Goal: Obtain resource: Obtain resource

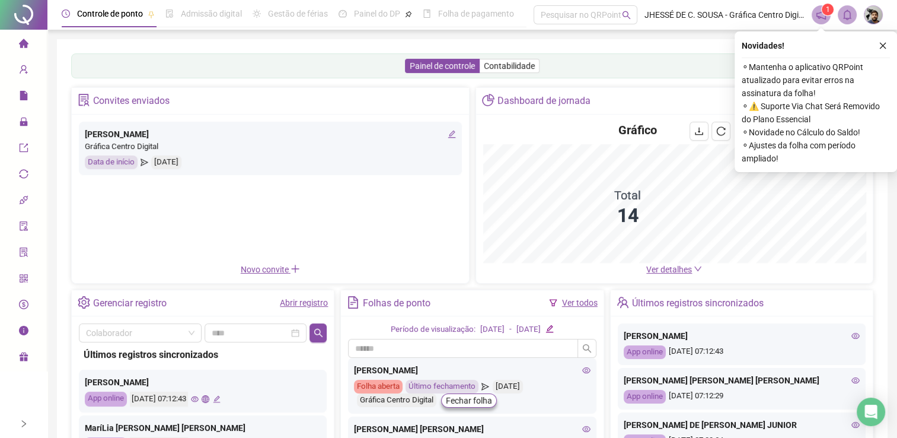
click at [668, 269] on span "Ver detalhes" at bounding box center [669, 268] width 46 height 9
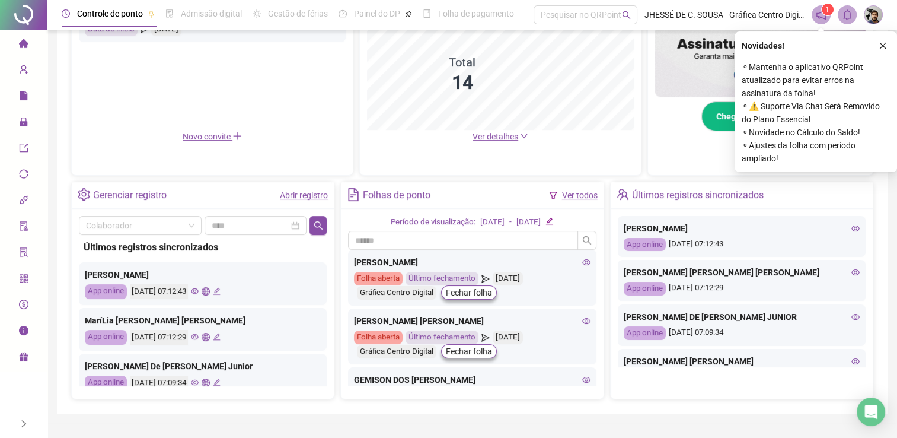
scroll to position [12, 0]
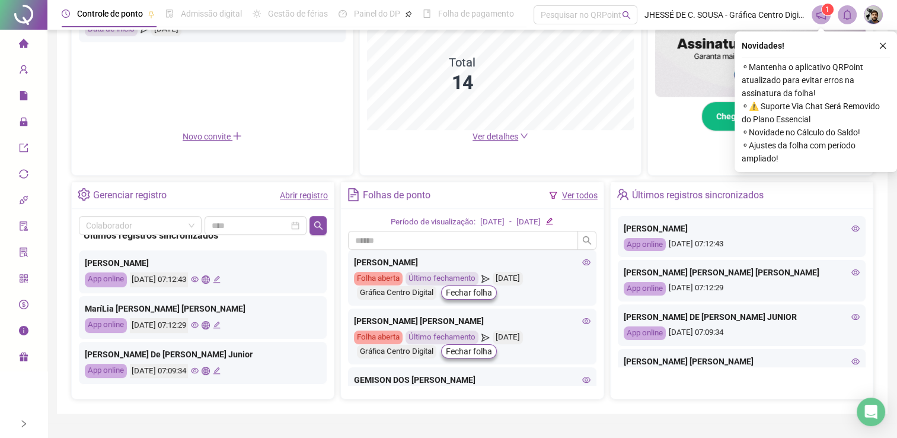
click at [199, 323] on icon "eye" at bounding box center [195, 325] width 8 height 6
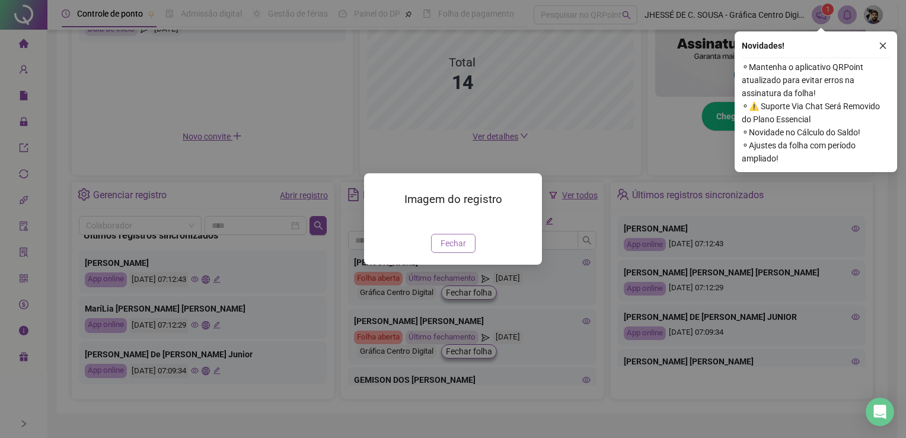
click at [463, 250] on span "Fechar" at bounding box center [453, 243] width 25 height 13
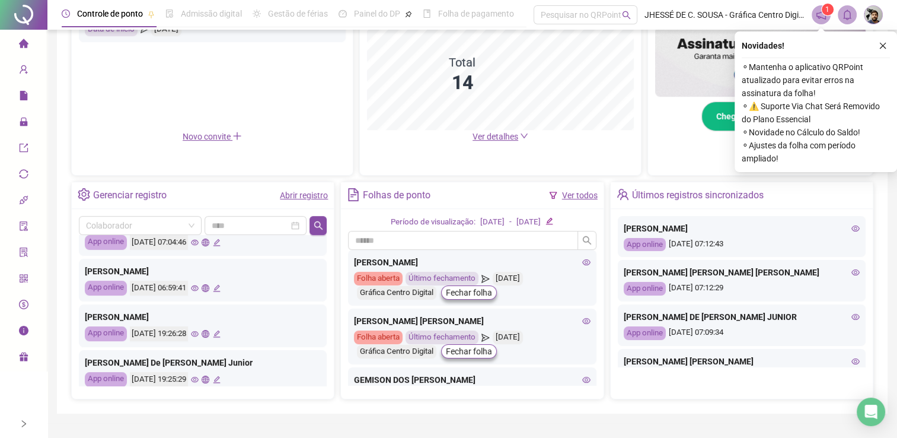
scroll to position [50, 0]
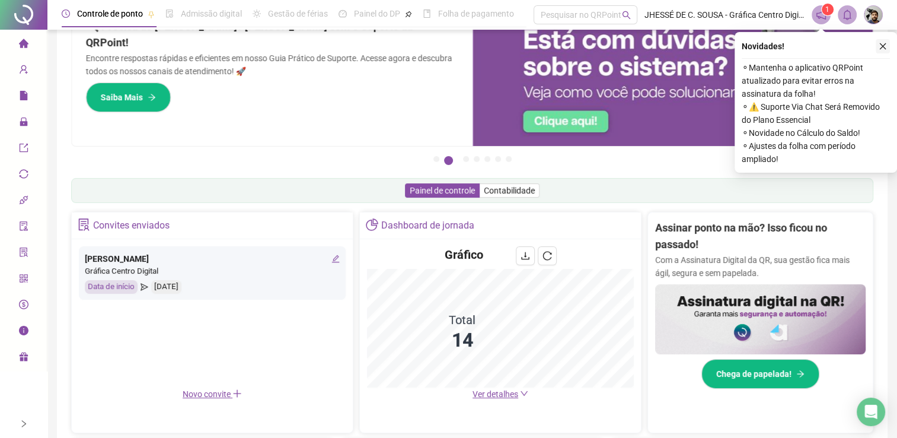
click at [888, 50] on button "button" at bounding box center [883, 46] width 14 height 14
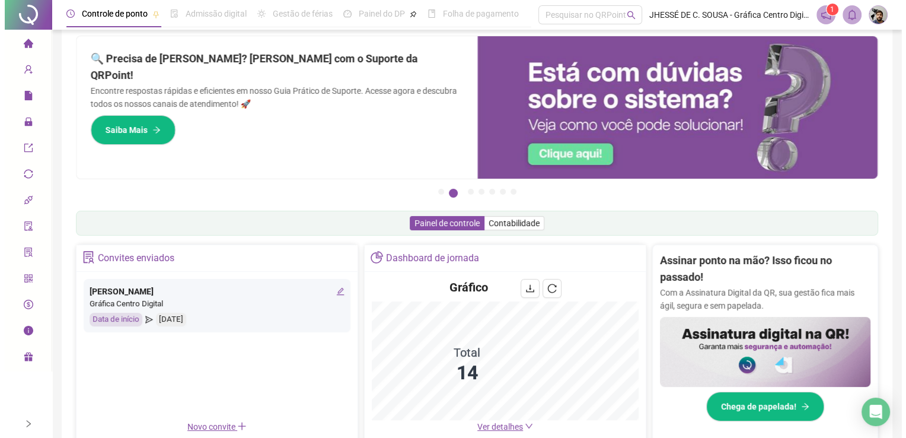
scroll to position [0, 0]
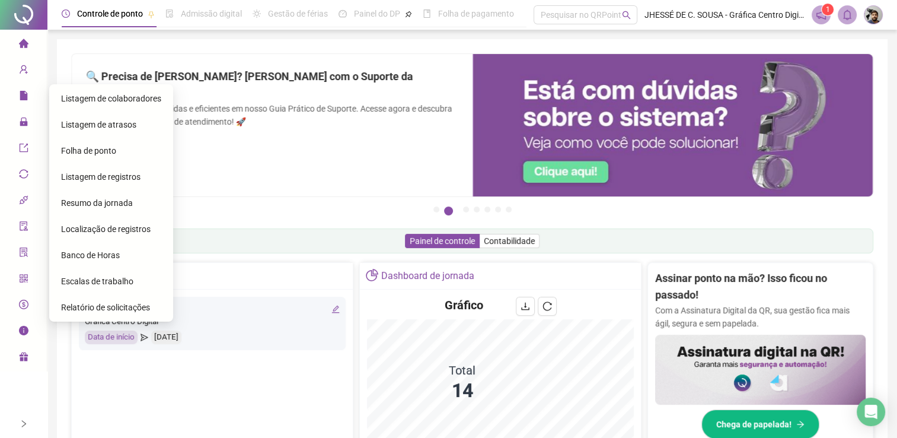
click at [83, 149] on span "Folha de ponto" at bounding box center [88, 150] width 55 height 9
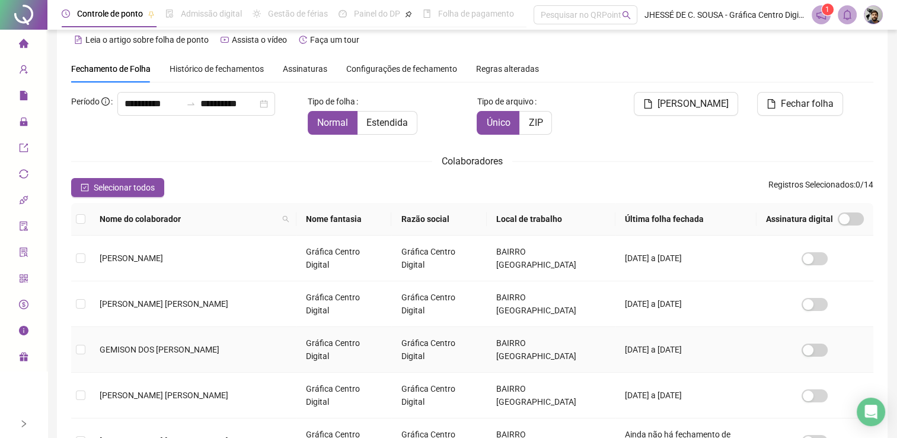
scroll to position [256, 0]
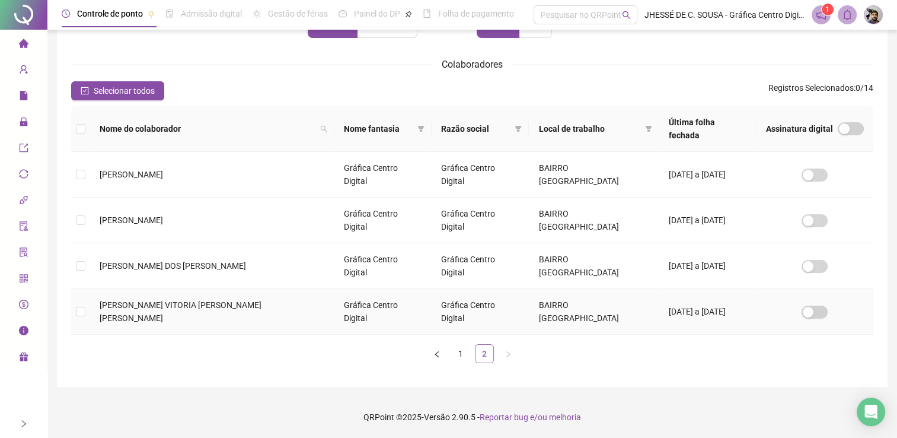
scroll to position [17, 0]
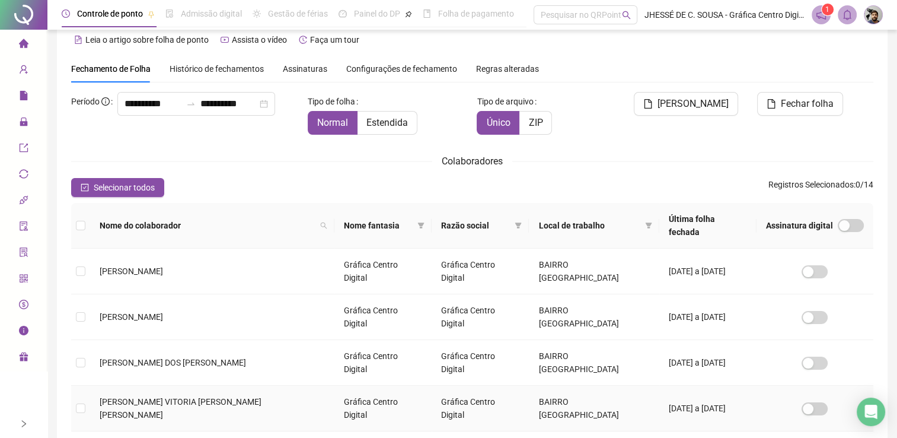
click at [151, 397] on span "[PERSON_NAME]" at bounding box center [181, 408] width 162 height 23
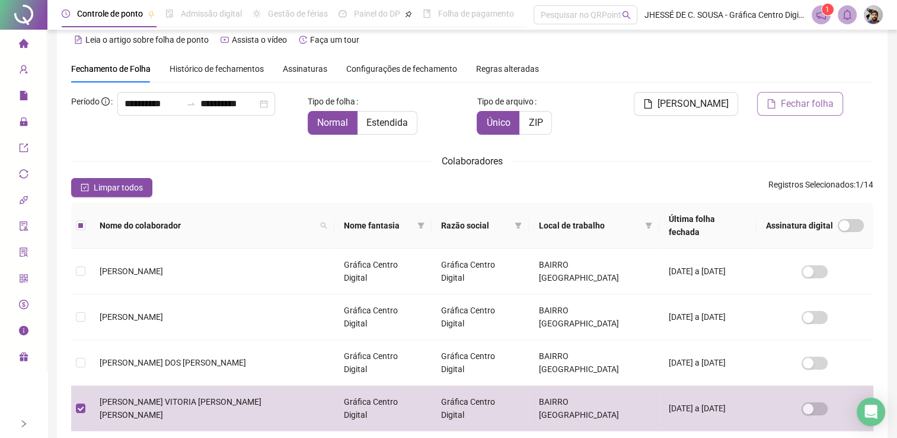
click at [761, 106] on button "Fechar folha" at bounding box center [800, 104] width 86 height 24
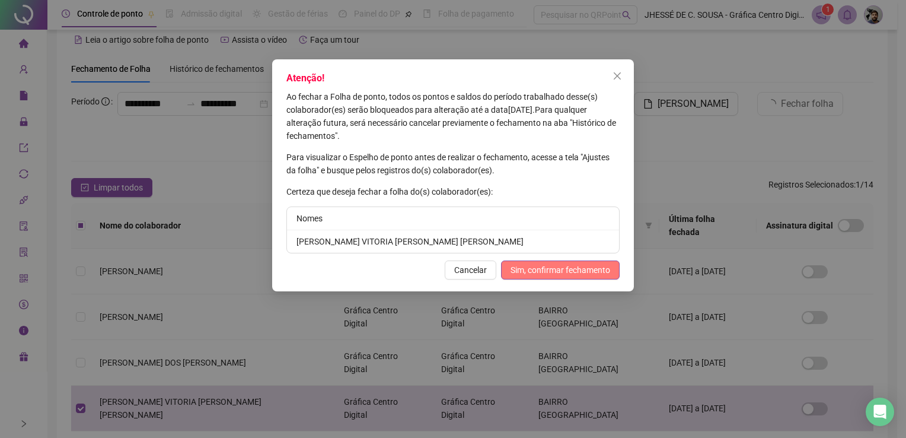
click at [598, 270] on span "Sim, confirmar fechamento" at bounding box center [561, 269] width 100 height 13
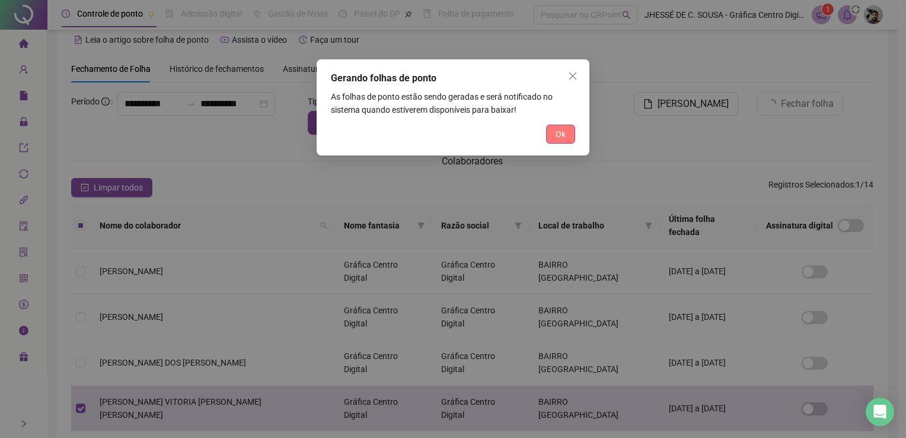
click at [570, 139] on button "Ok" at bounding box center [560, 134] width 29 height 19
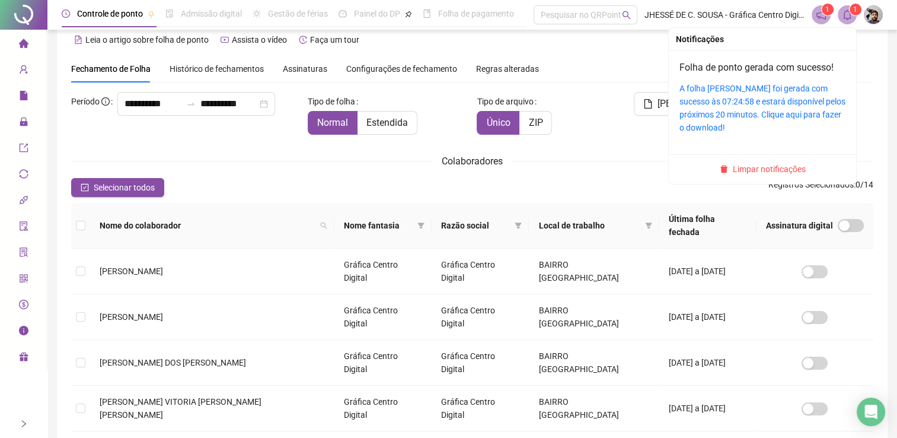
click at [856, 18] on span at bounding box center [847, 14] width 19 height 19
click at [795, 96] on link "A folha de ponto foi gerada com sucesso às 07:24:58 e estará disponível pelos p…" at bounding box center [763, 108] width 166 height 49
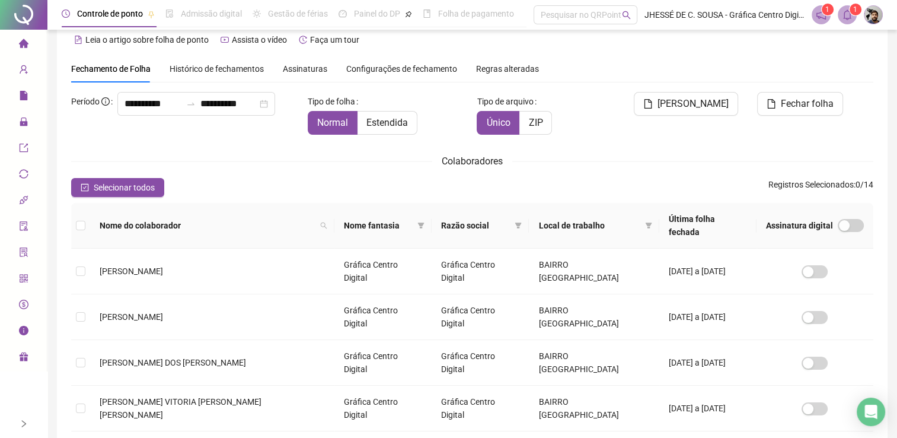
click at [21, 17] on div at bounding box center [23, 15] width 47 height 30
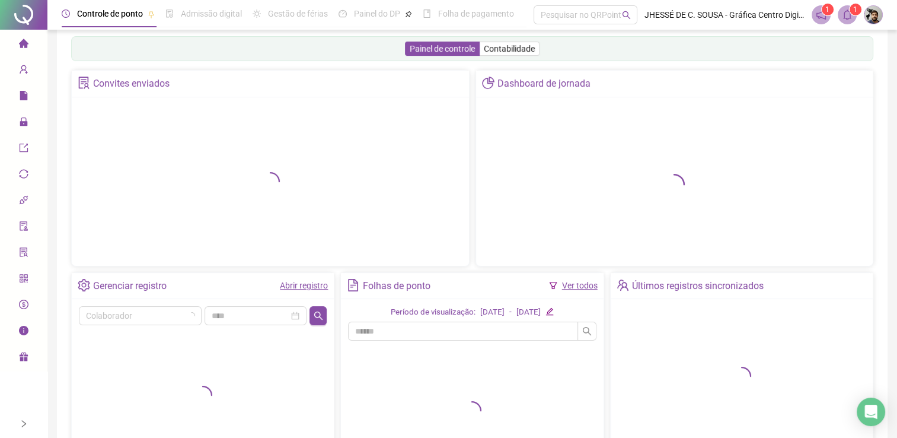
click at [285, 285] on link "Abrir registro" at bounding box center [304, 284] width 48 height 9
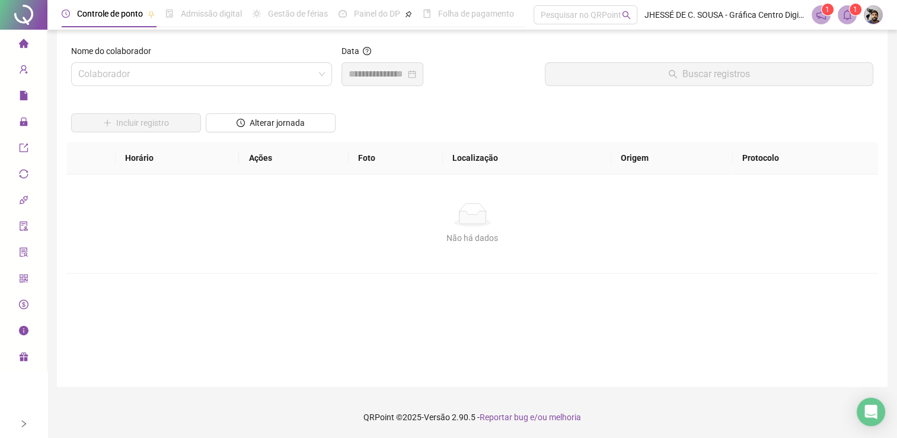
scroll to position [8, 0]
click at [268, 84] on input "search" at bounding box center [196, 74] width 236 height 23
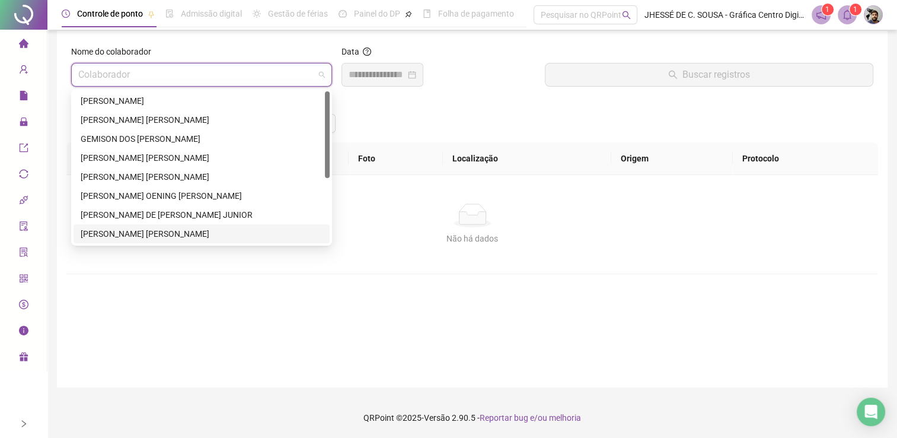
scroll to position [114, 0]
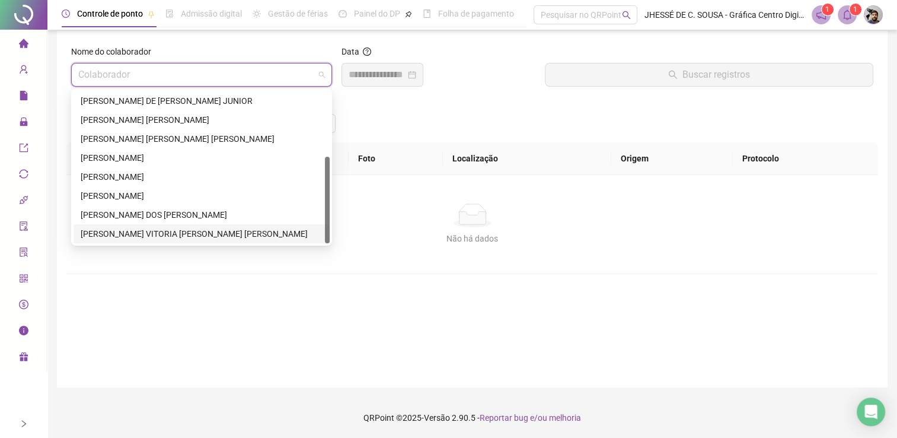
click at [195, 233] on div "[PERSON_NAME]" at bounding box center [202, 233] width 242 height 13
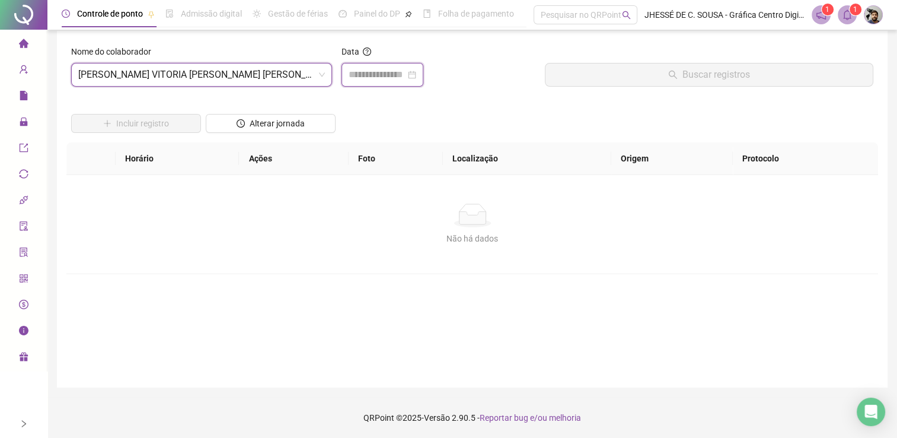
click at [362, 78] on input at bounding box center [377, 75] width 57 height 14
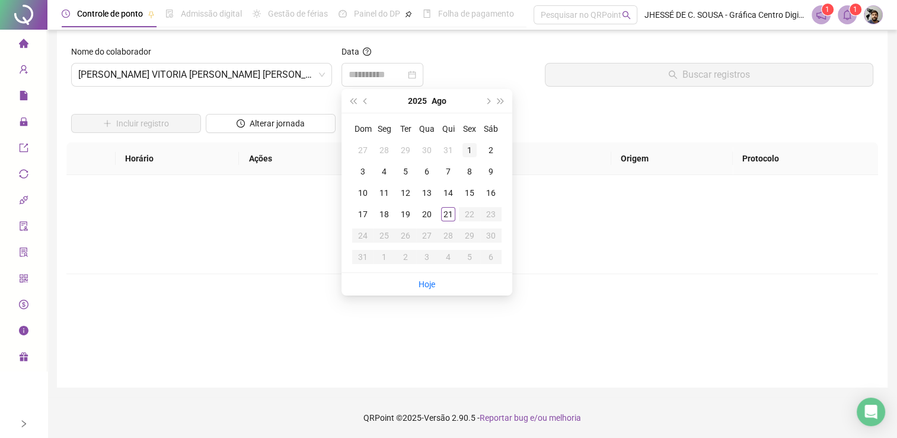
click at [466, 150] on div "1" at bounding box center [470, 150] width 14 height 14
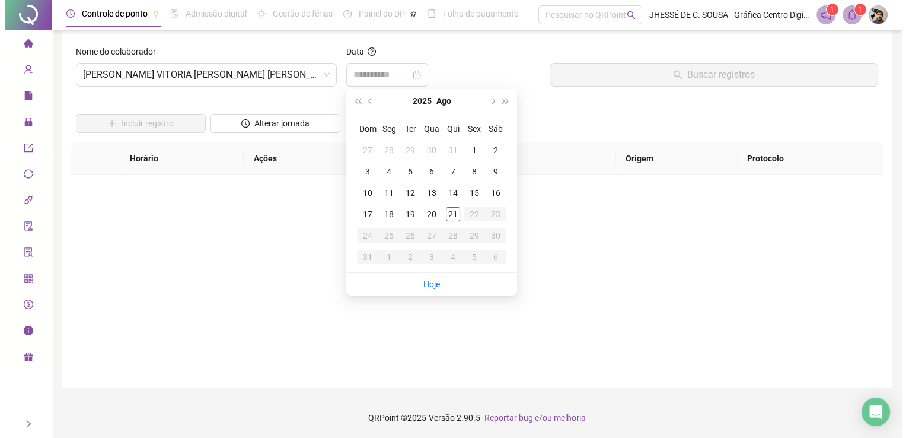
scroll to position [0, 0]
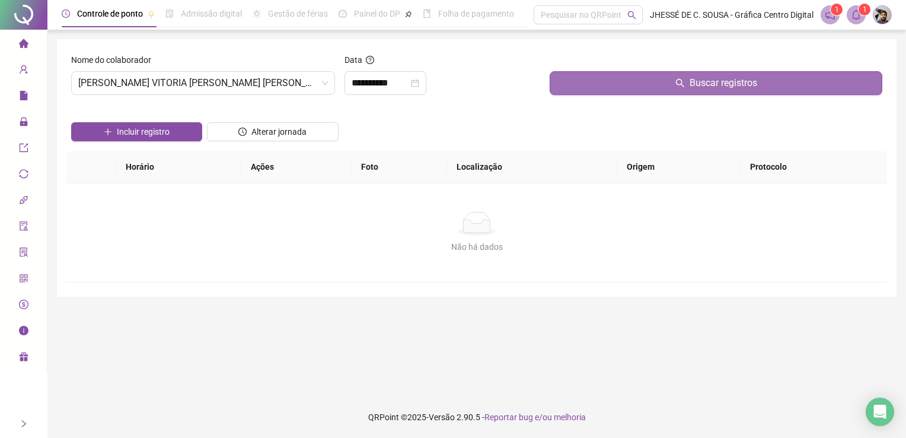
click at [643, 79] on button "Buscar registros" at bounding box center [716, 83] width 333 height 24
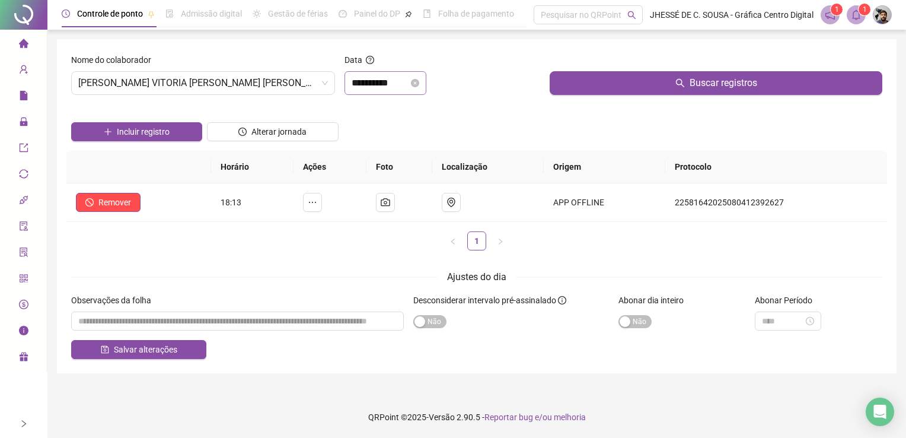
click at [387, 74] on div "**********" at bounding box center [386, 83] width 82 height 24
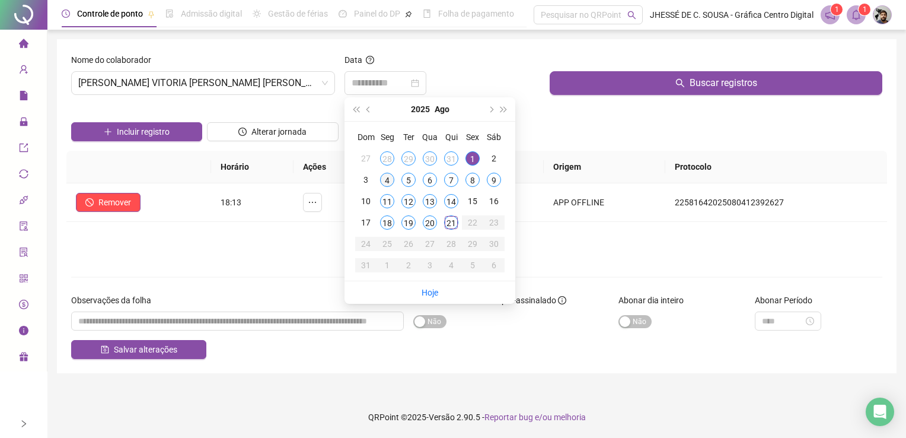
click at [387, 184] on div "4" at bounding box center [387, 180] width 14 height 14
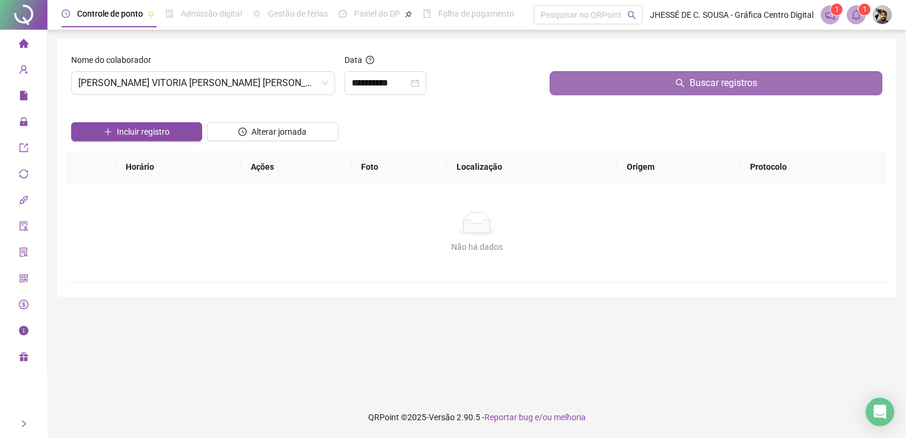
click at [684, 80] on icon "search" at bounding box center [679, 82] width 9 height 9
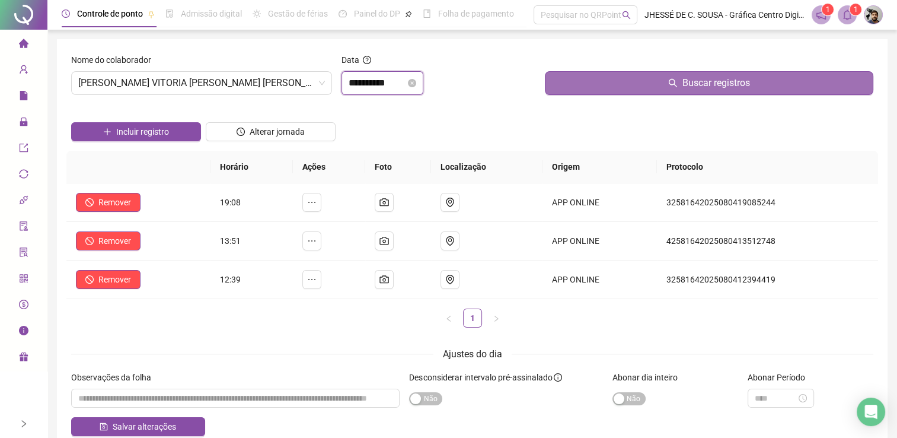
click at [369, 78] on input "**********" at bounding box center [377, 83] width 57 height 14
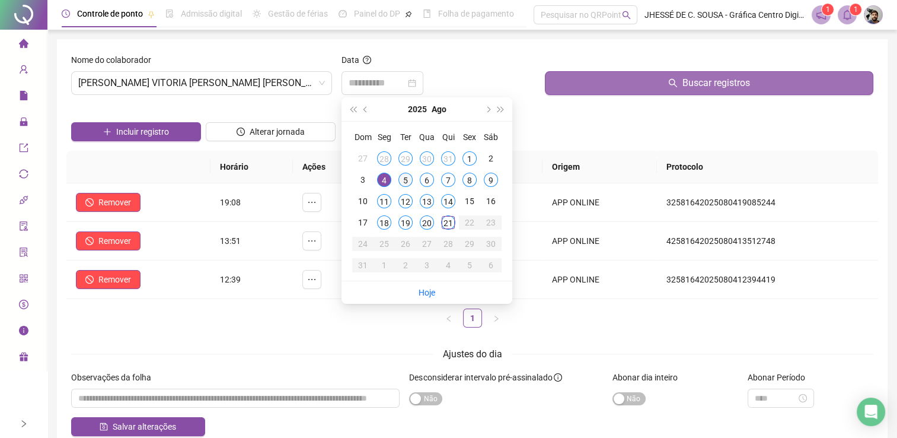
click at [409, 179] on div "5" at bounding box center [405, 180] width 14 height 14
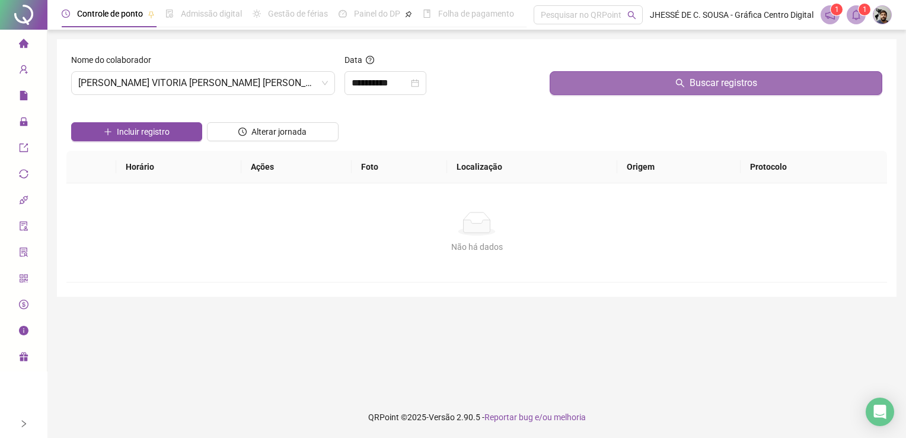
click at [566, 94] on button "Buscar registros" at bounding box center [716, 83] width 333 height 24
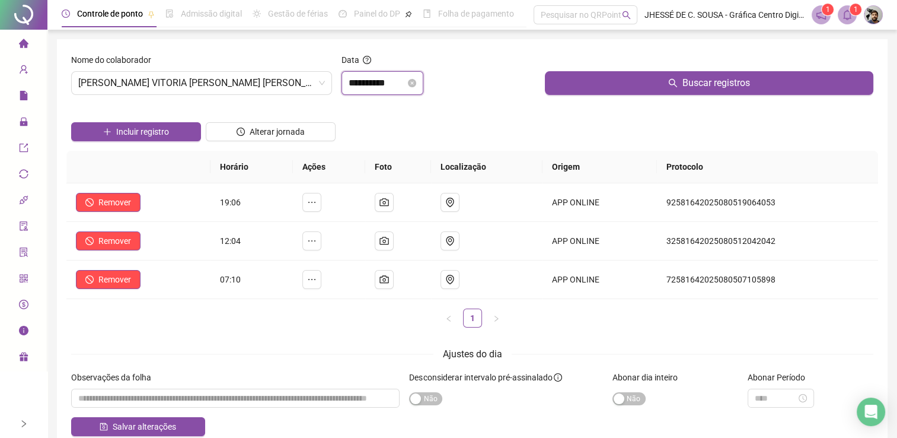
click at [369, 78] on input "**********" at bounding box center [377, 83] width 57 height 14
click at [384, 86] on input "**********" at bounding box center [377, 83] width 57 height 14
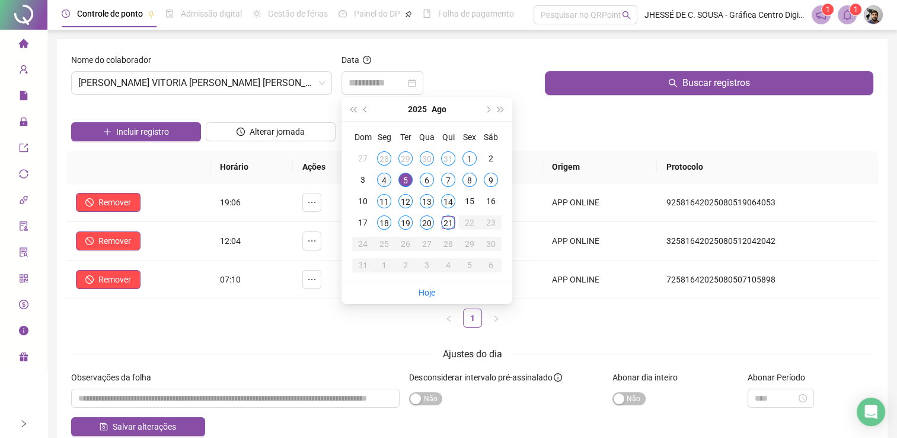
click at [387, 177] on div "4" at bounding box center [384, 180] width 14 height 14
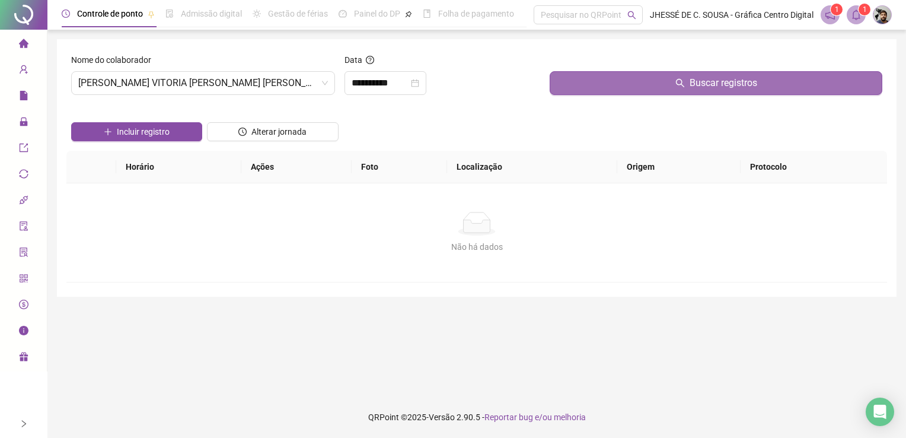
click at [662, 87] on button "Buscar registros" at bounding box center [716, 83] width 333 height 24
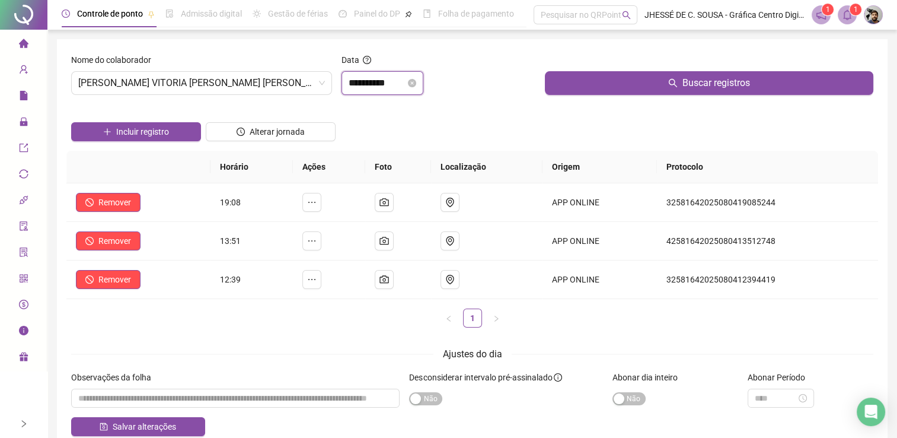
click at [382, 89] on input "**********" at bounding box center [377, 83] width 57 height 14
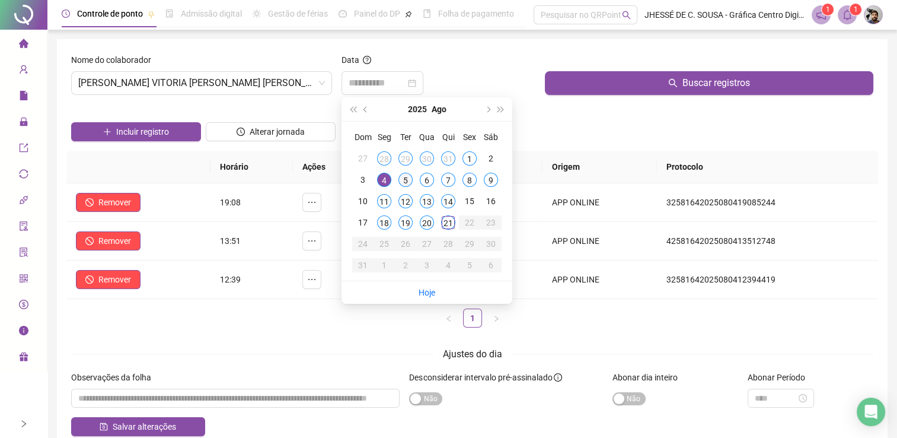
click at [405, 184] on div "5" at bounding box center [405, 180] width 14 height 14
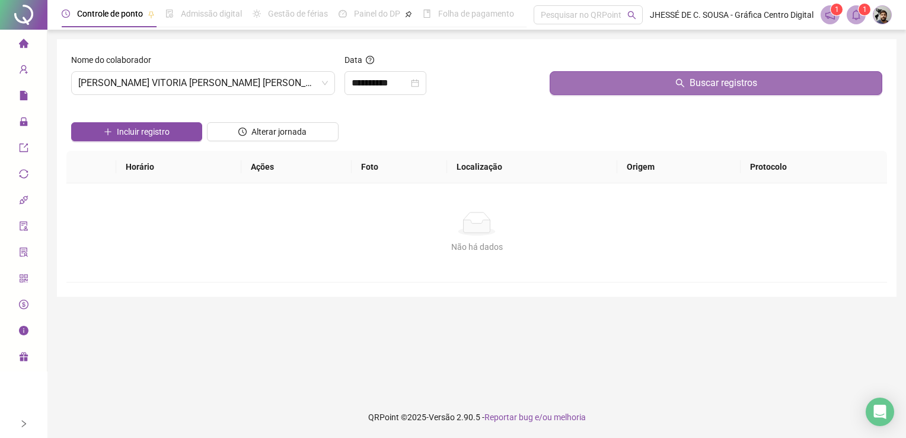
click at [629, 94] on button "Buscar registros" at bounding box center [716, 83] width 333 height 24
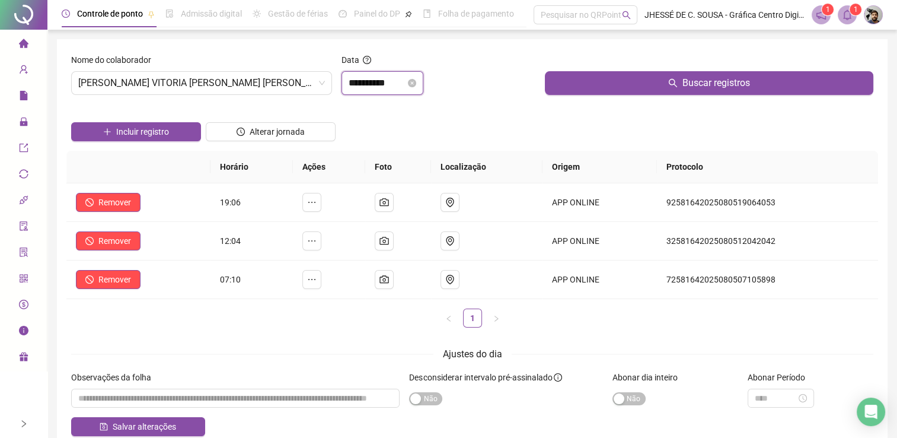
click at [381, 76] on input "**********" at bounding box center [377, 83] width 57 height 14
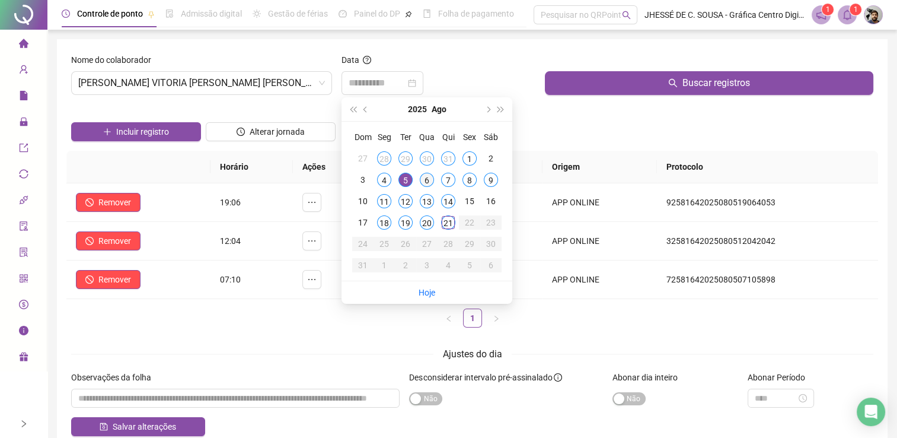
click at [429, 183] on div "6" at bounding box center [427, 180] width 14 height 14
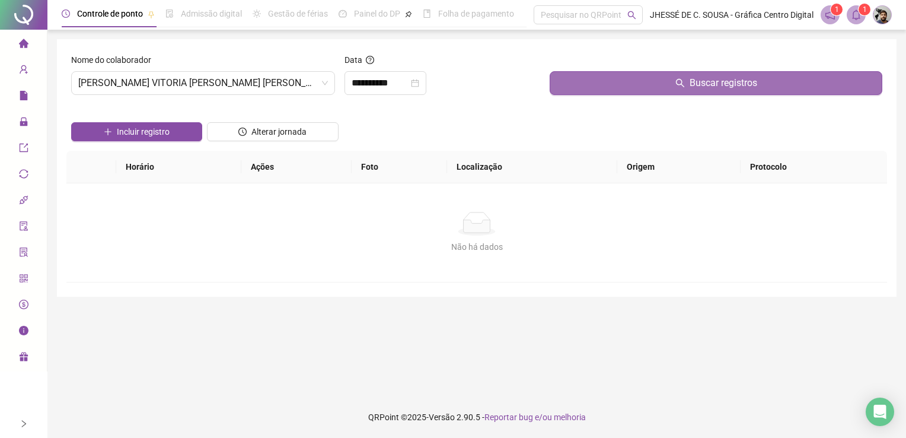
click at [690, 84] on span "Buscar registros" at bounding box center [724, 83] width 68 height 14
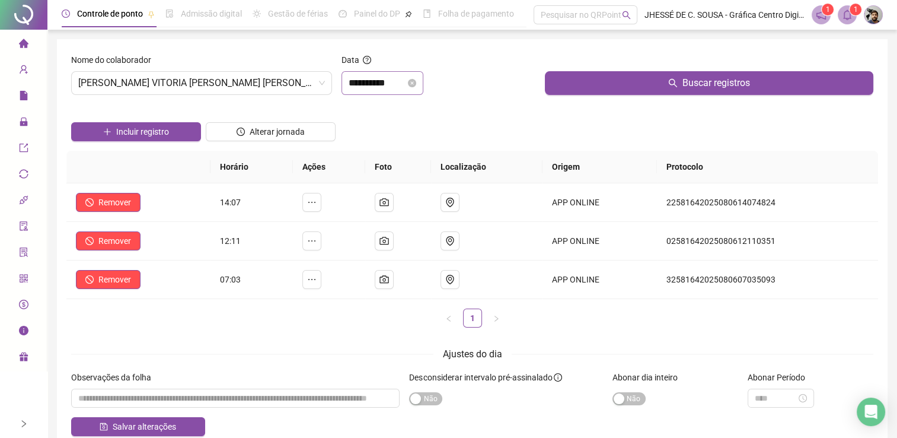
click at [402, 71] on div "**********" at bounding box center [383, 83] width 82 height 24
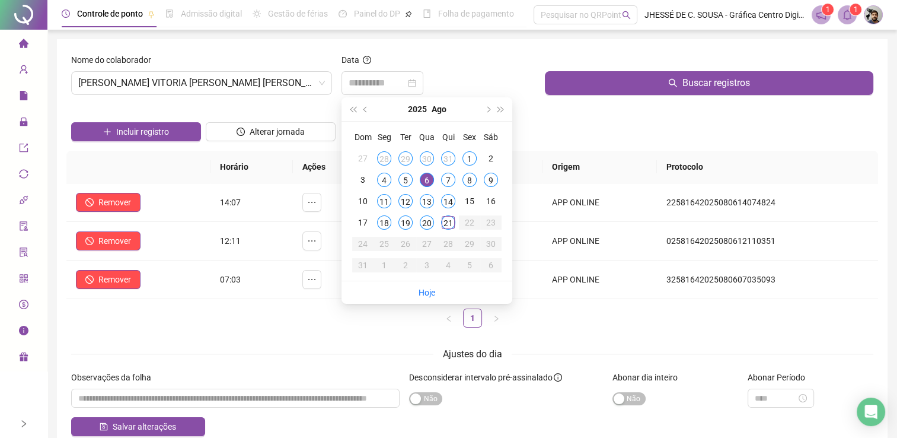
click at [453, 177] on div "7" at bounding box center [448, 180] width 14 height 14
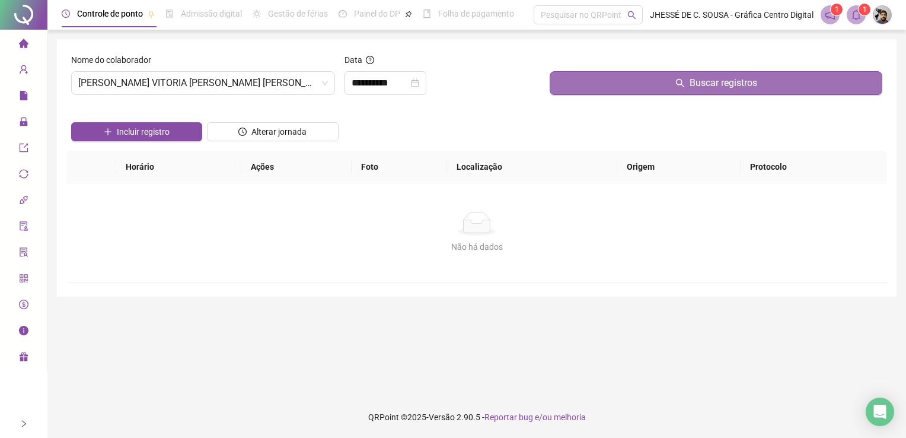
click at [610, 89] on button "Buscar registros" at bounding box center [716, 83] width 333 height 24
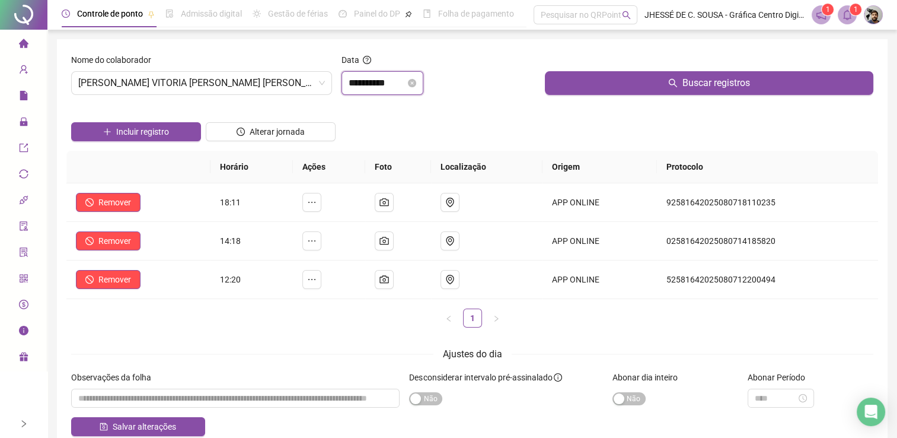
click at [362, 81] on input "**********" at bounding box center [377, 83] width 57 height 14
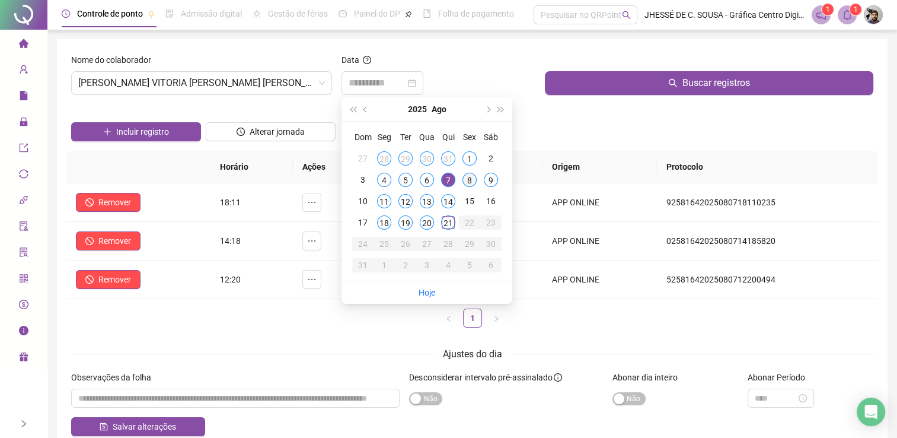
click at [474, 177] on div "8" at bounding box center [470, 180] width 14 height 14
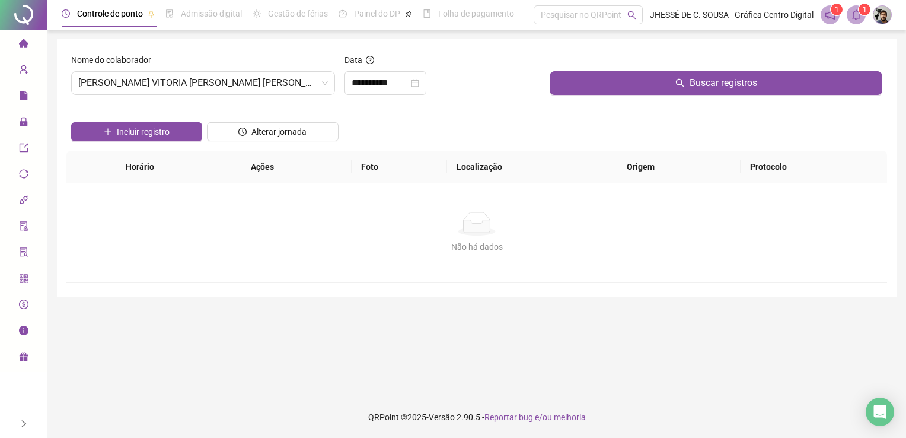
click at [616, 68] on div at bounding box center [716, 62] width 333 height 18
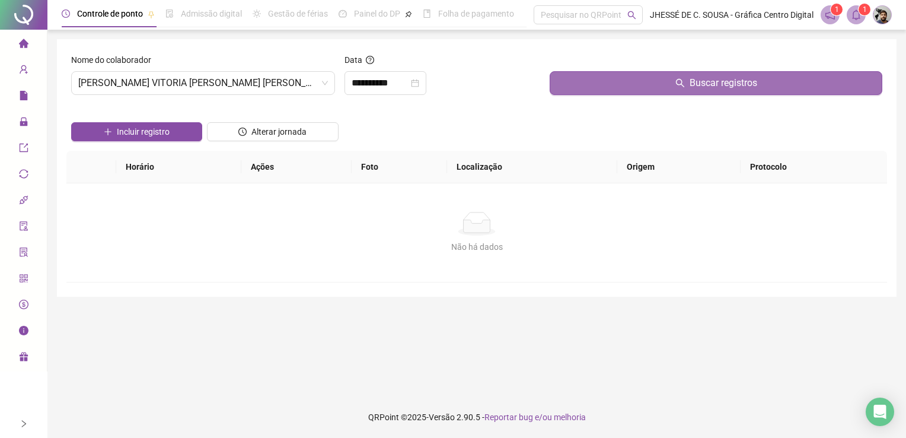
click at [620, 82] on button "Buscar registros" at bounding box center [716, 83] width 333 height 24
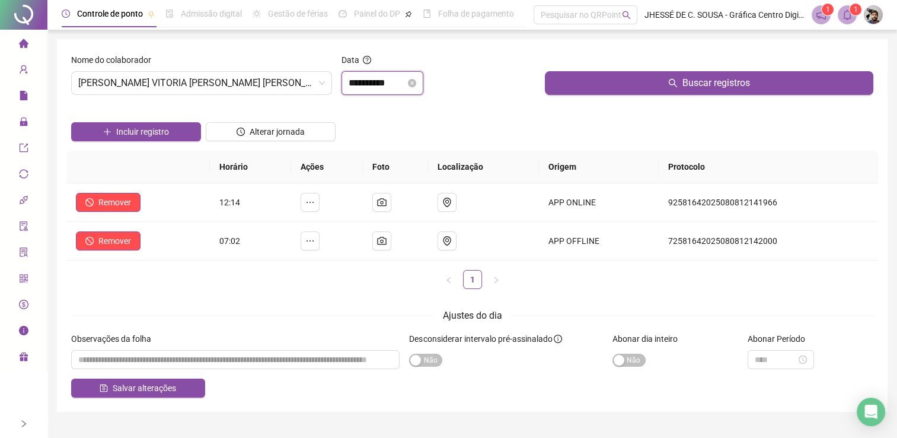
click at [404, 82] on input "**********" at bounding box center [377, 83] width 57 height 14
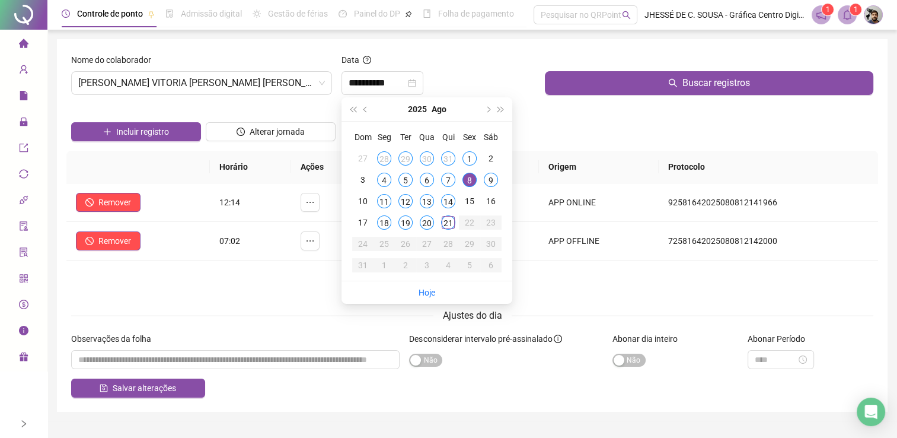
click at [299, 110] on div at bounding box center [271, 113] width 130 height 18
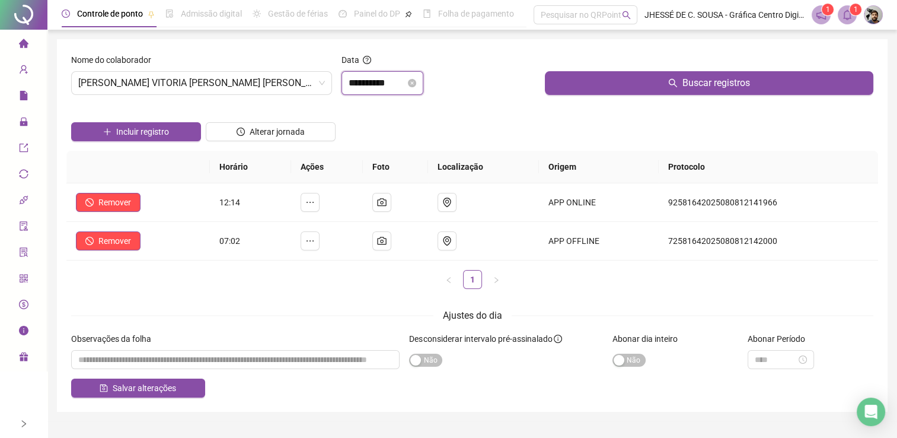
click at [406, 86] on input "**********" at bounding box center [377, 83] width 57 height 14
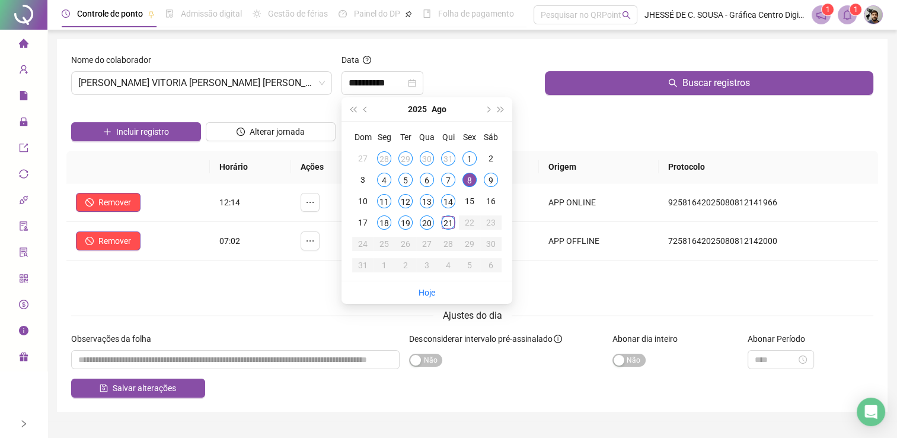
click at [524, 81] on div "**********" at bounding box center [438, 83] width 193 height 24
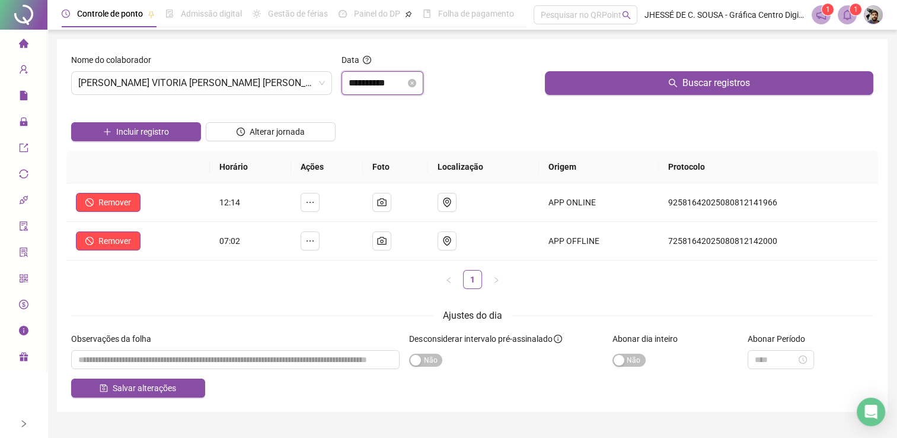
click at [406, 78] on input "**********" at bounding box center [377, 83] width 57 height 14
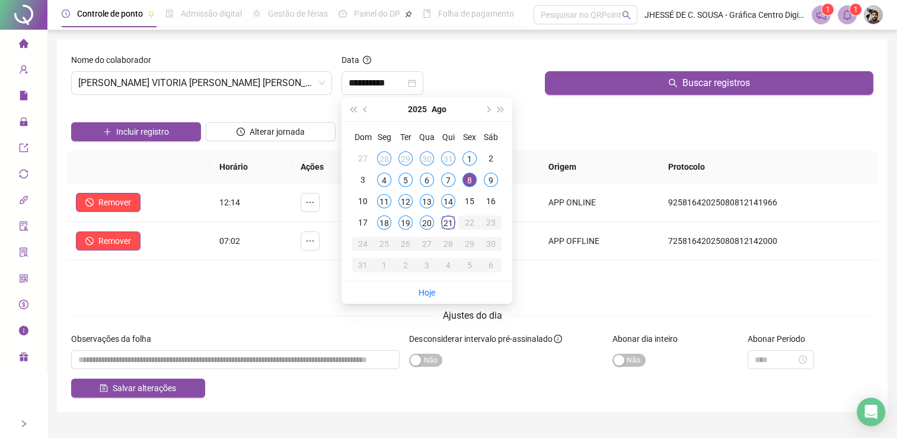
click at [254, 285] on ul "1" at bounding box center [472, 279] width 812 height 19
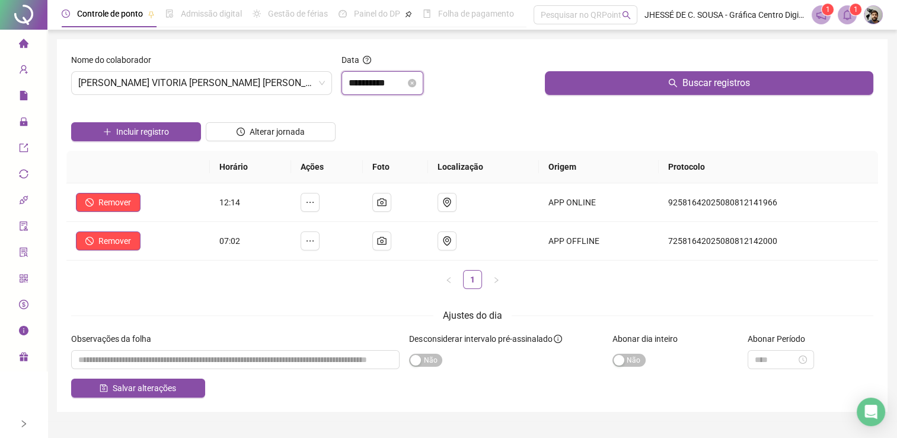
click at [389, 82] on input "**********" at bounding box center [377, 83] width 57 height 14
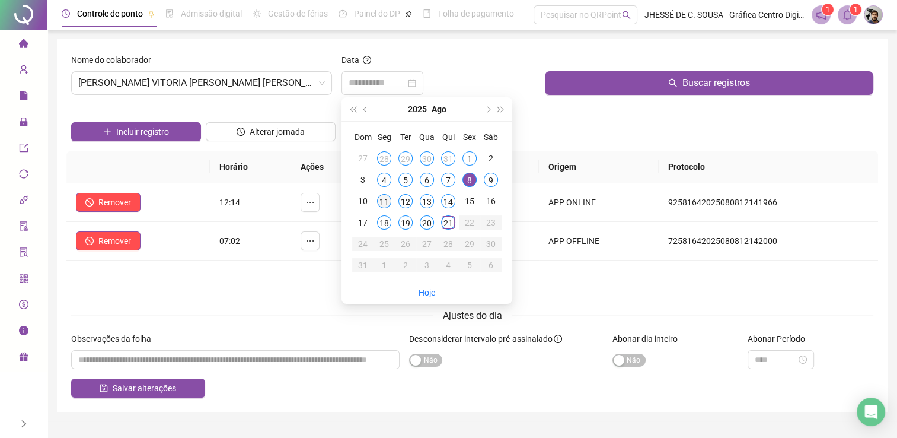
click at [387, 204] on div "11" at bounding box center [384, 201] width 14 height 14
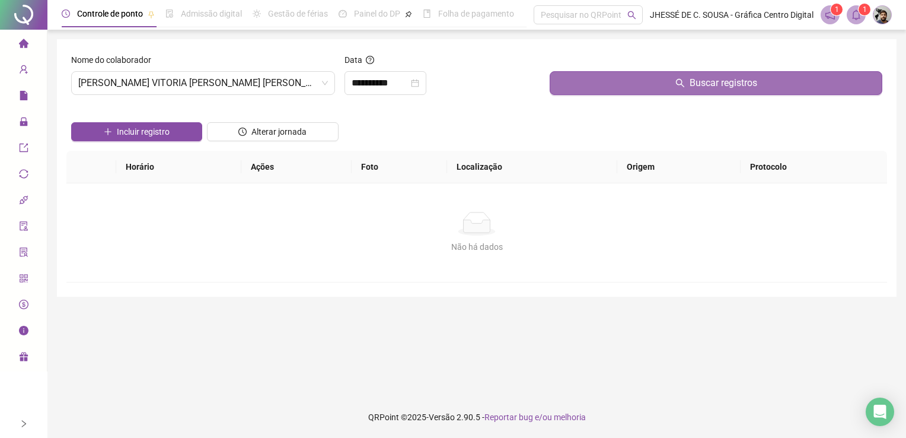
click at [607, 72] on button "Buscar registros" at bounding box center [716, 83] width 333 height 24
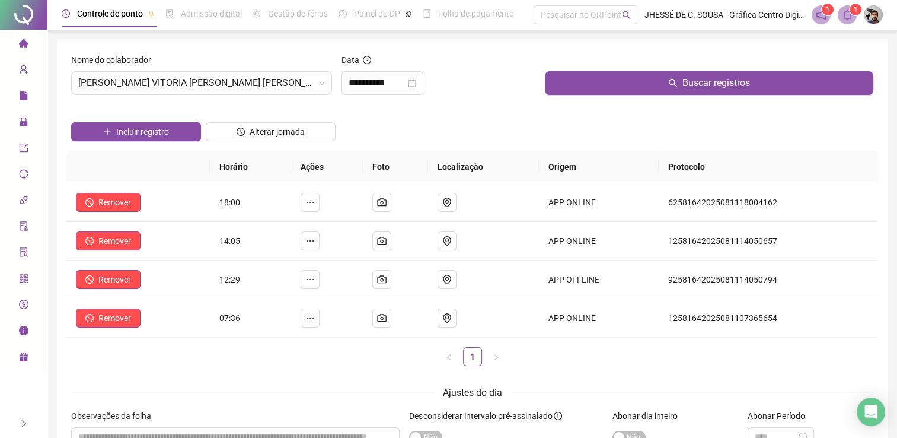
click at [373, 95] on div "**********" at bounding box center [438, 78] width 203 height 51
click at [305, 259] on img at bounding box center [305, 259] width 0 height 0
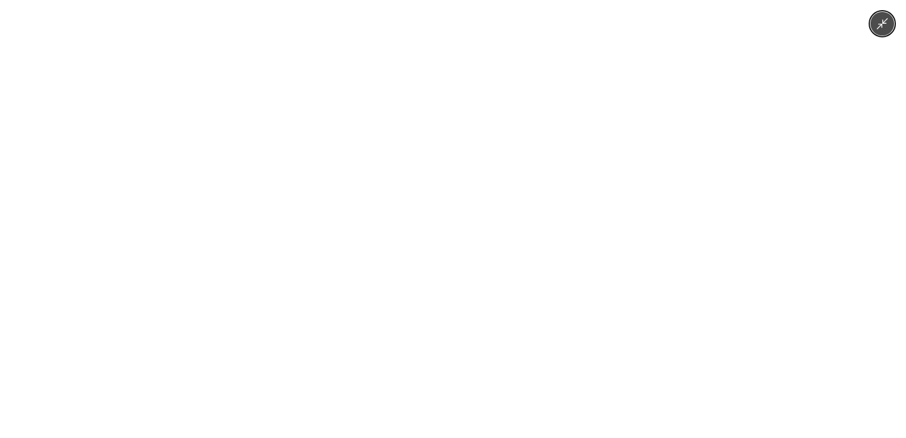
click at [628, 281] on div at bounding box center [453, 219] width 906 height 438
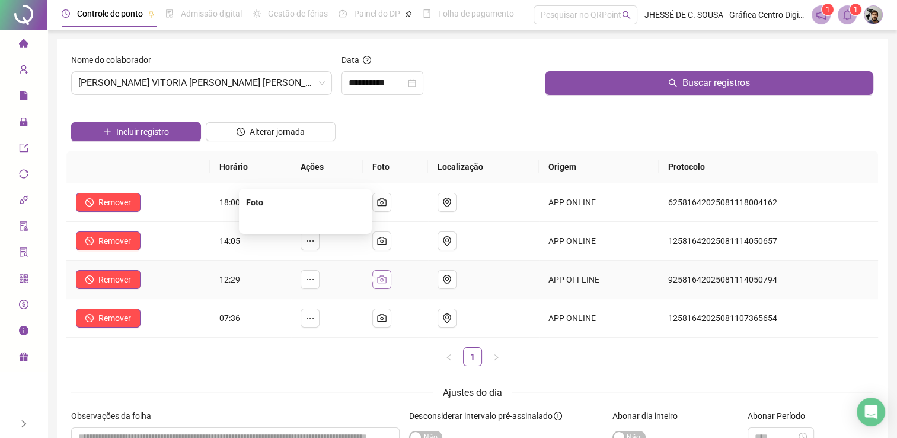
click at [391, 281] on button "button" at bounding box center [381, 279] width 19 height 19
click at [267, 227] on div at bounding box center [305, 219] width 119 height 13
click at [305, 221] on img at bounding box center [305, 221] width 0 height 0
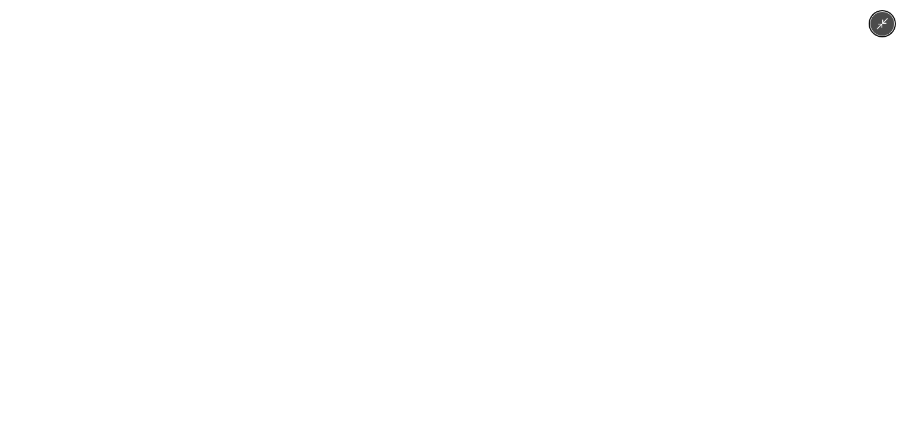
click at [415, 264] on img at bounding box center [453, 219] width 202 height 438
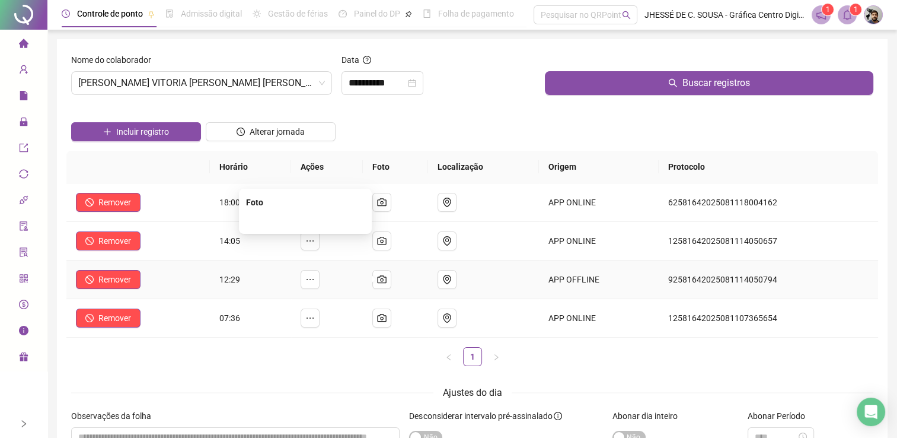
click at [305, 221] on img at bounding box center [305, 221] width 0 height 0
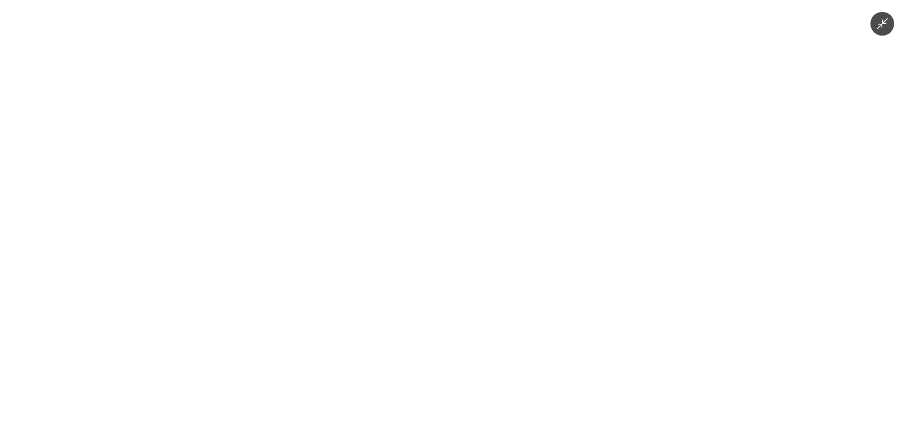
click at [590, 292] on div at bounding box center [453, 219] width 906 height 438
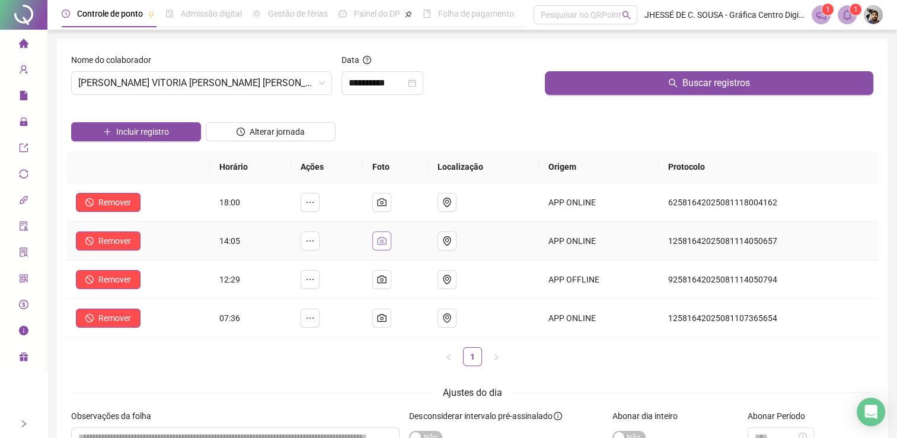
click at [387, 238] on icon "camera" at bounding box center [381, 240] width 9 height 9
click at [305, 183] on img at bounding box center [305, 183] width 0 height 0
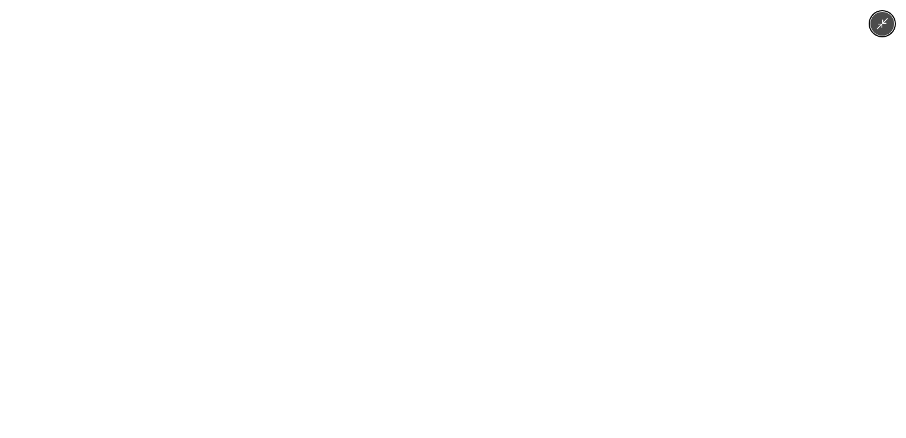
click at [602, 288] on div at bounding box center [453, 219] width 906 height 438
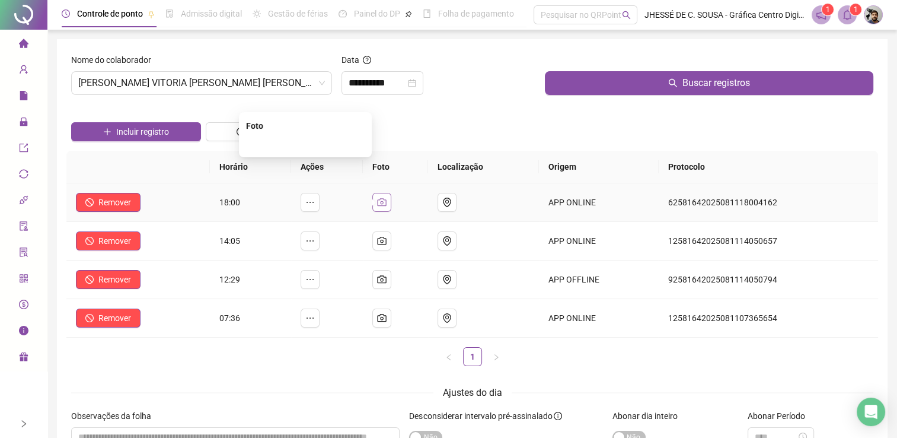
click at [386, 204] on icon "camera" at bounding box center [381, 201] width 9 height 9
click at [305, 144] on img at bounding box center [305, 144] width 0 height 0
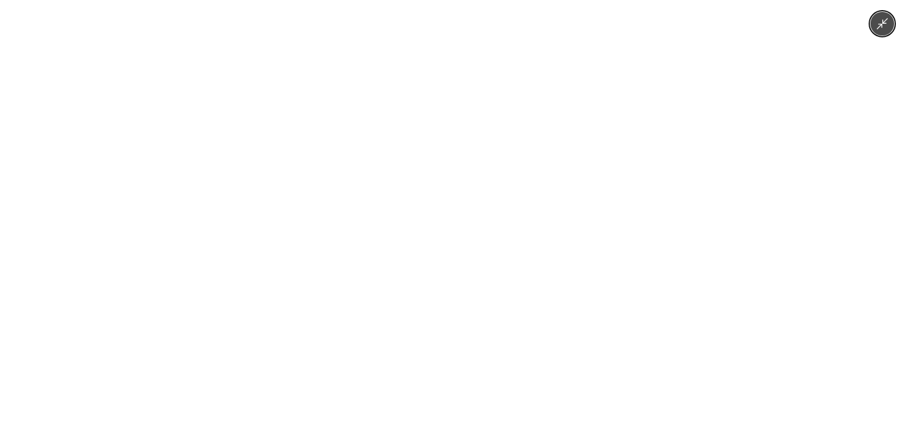
click at [667, 295] on div at bounding box center [453, 219] width 906 height 438
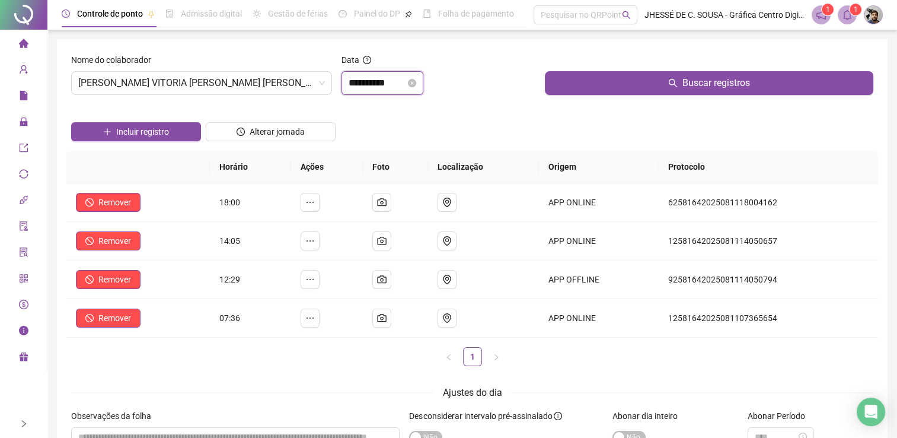
click at [394, 87] on input "**********" at bounding box center [377, 83] width 57 height 14
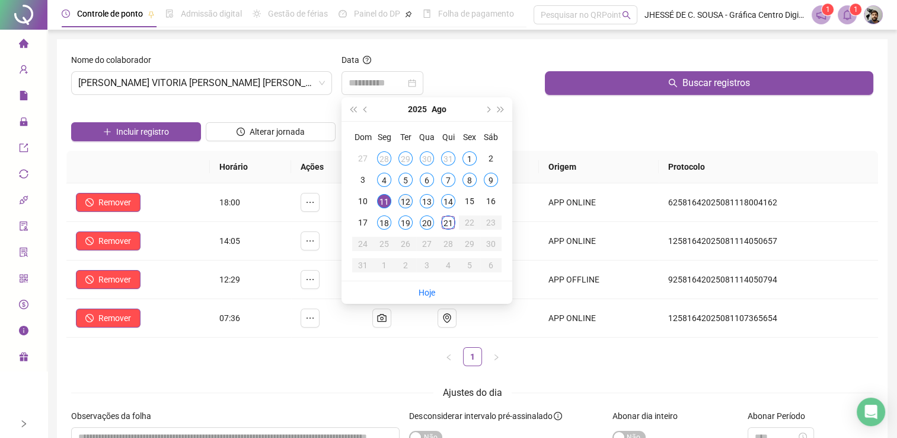
click at [410, 196] on div "12" at bounding box center [405, 201] width 14 height 14
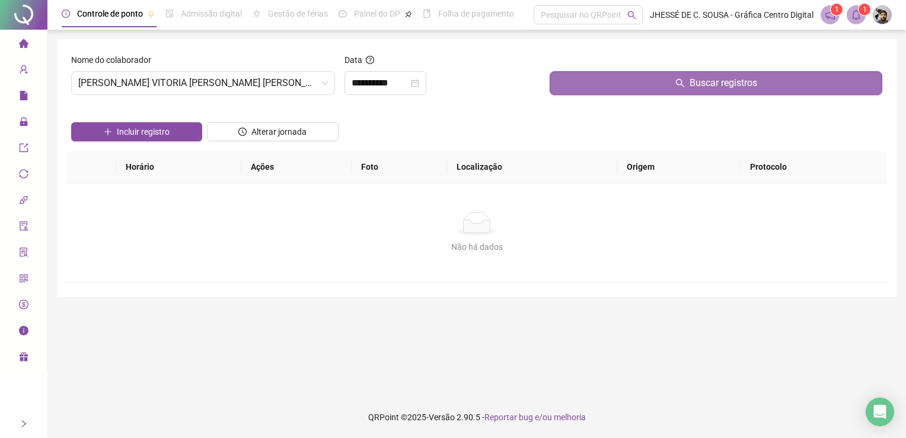
click at [664, 85] on button "Buscar registros" at bounding box center [716, 83] width 333 height 24
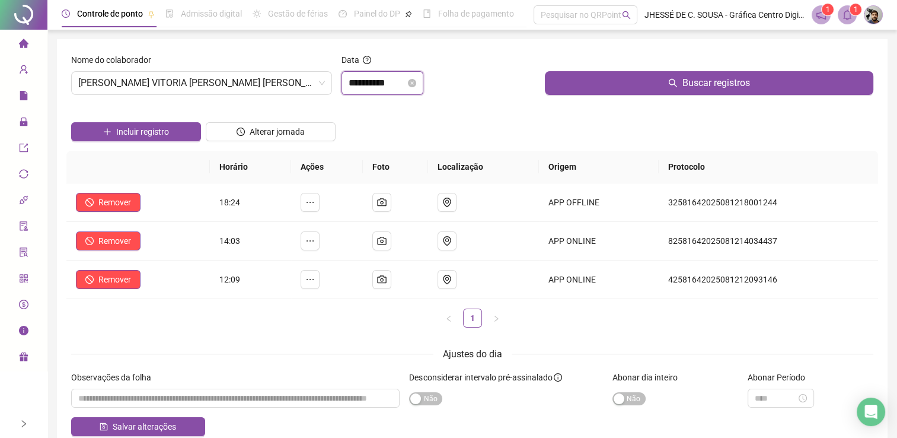
click at [400, 77] on input "**********" at bounding box center [377, 83] width 57 height 14
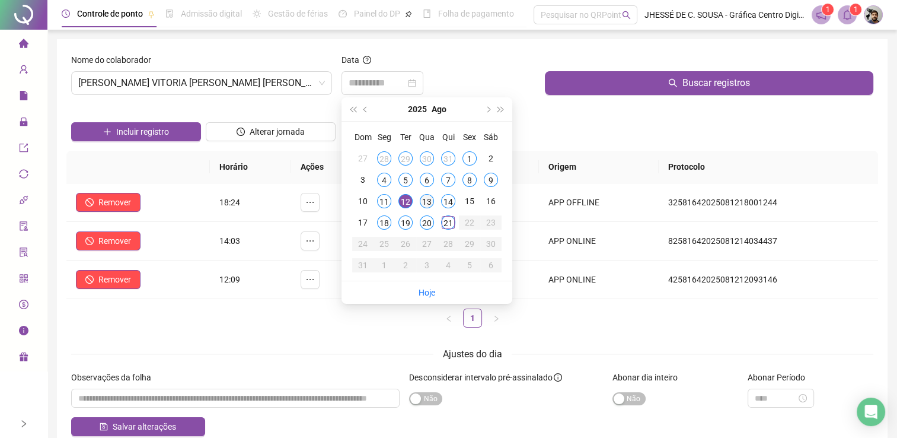
click at [429, 211] on td "13" at bounding box center [426, 200] width 21 height 21
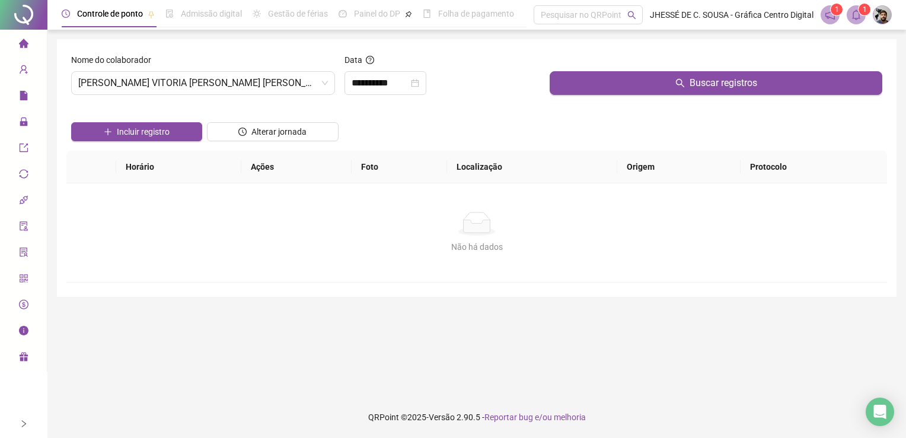
click at [600, 66] on div at bounding box center [716, 62] width 333 height 18
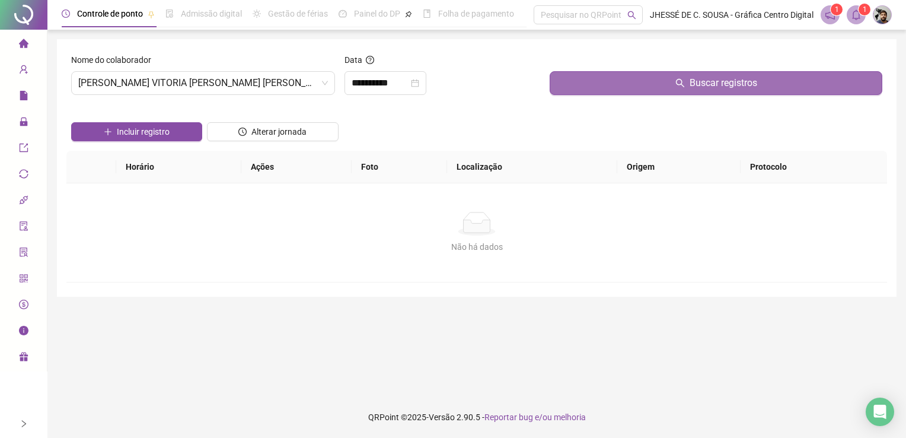
click at [601, 78] on button "Buscar registros" at bounding box center [716, 83] width 333 height 24
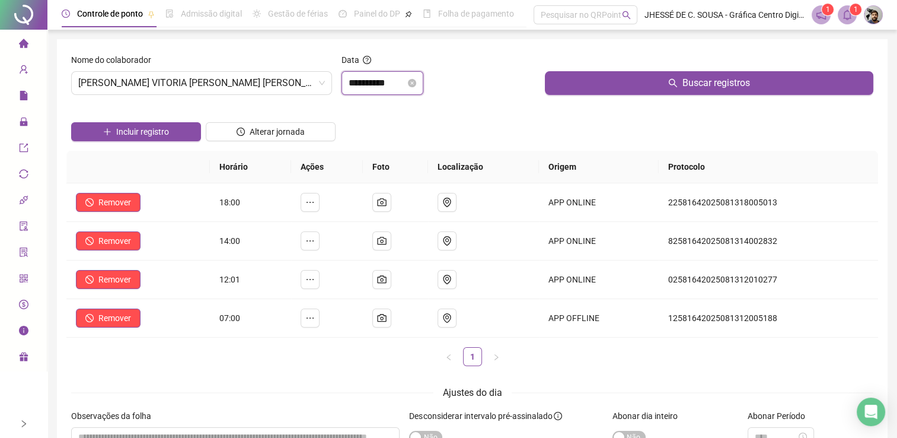
click at [406, 84] on input "**********" at bounding box center [377, 83] width 57 height 14
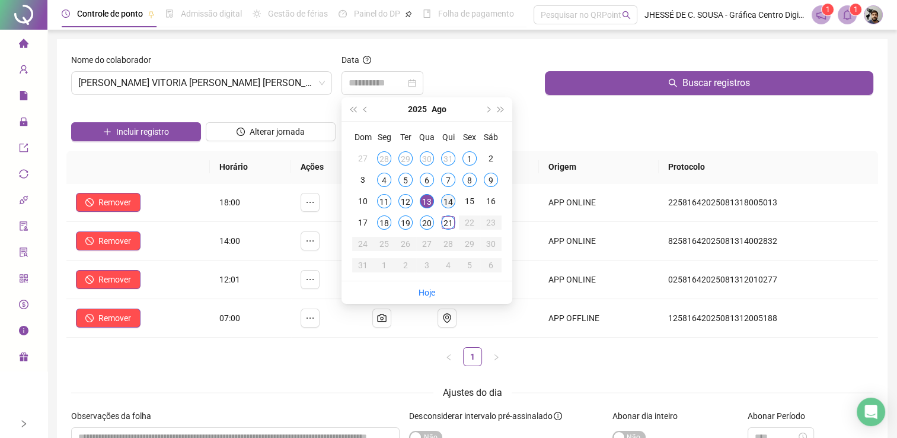
click at [446, 196] on div "14" at bounding box center [448, 201] width 14 height 14
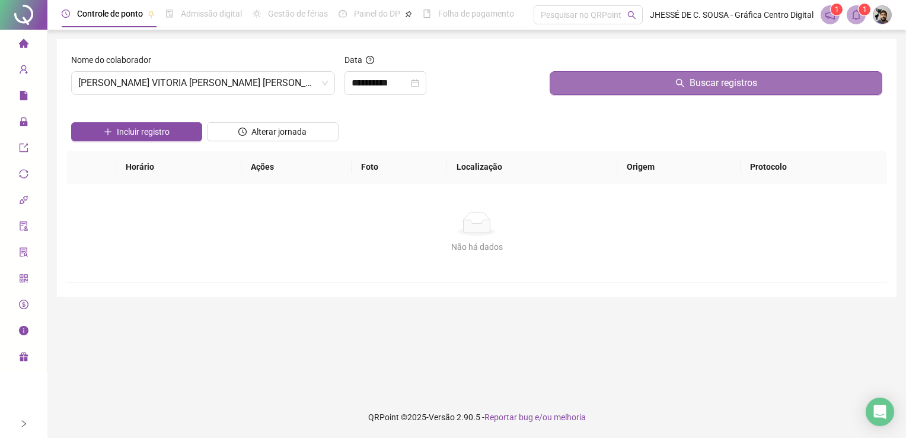
click at [645, 77] on button "Buscar registros" at bounding box center [716, 83] width 333 height 24
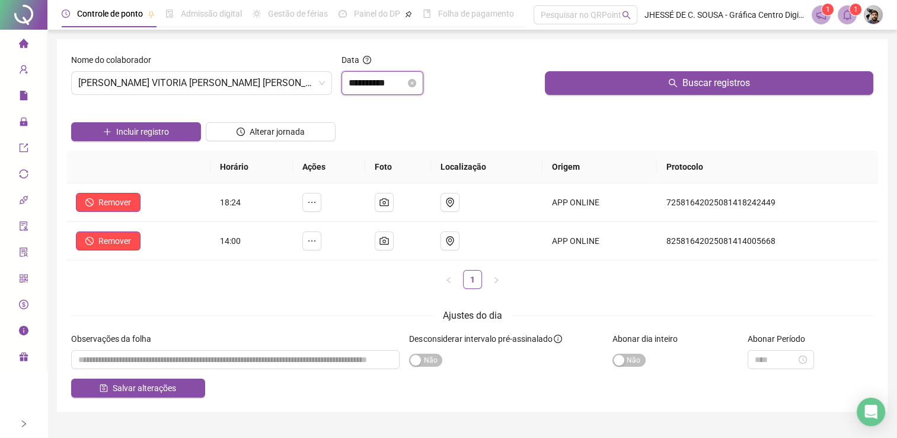
click at [389, 87] on input "**********" at bounding box center [377, 83] width 57 height 14
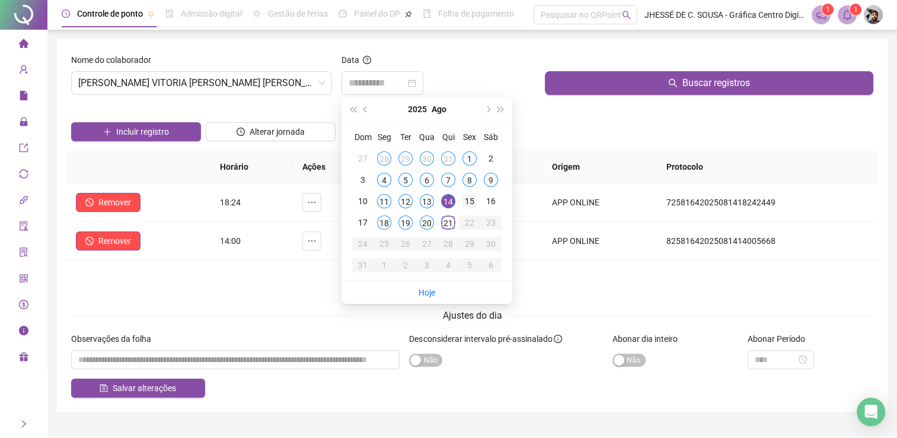
click at [470, 203] on div "15" at bounding box center [470, 201] width 14 height 14
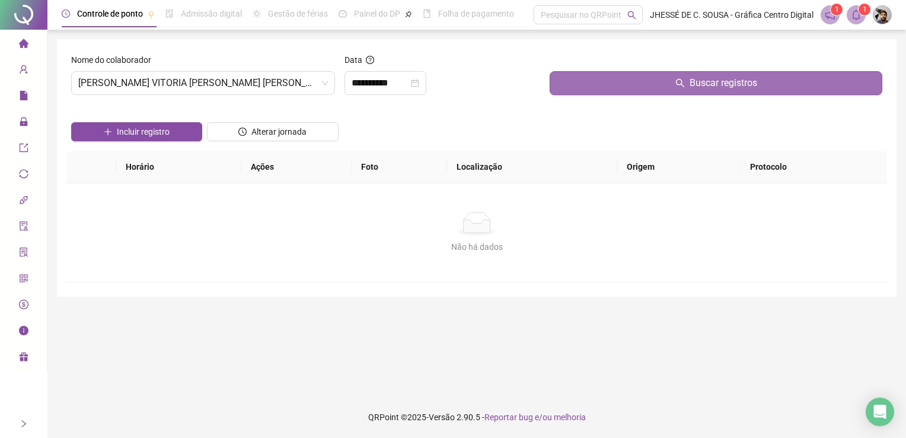
click at [655, 81] on button "Buscar registros" at bounding box center [716, 83] width 333 height 24
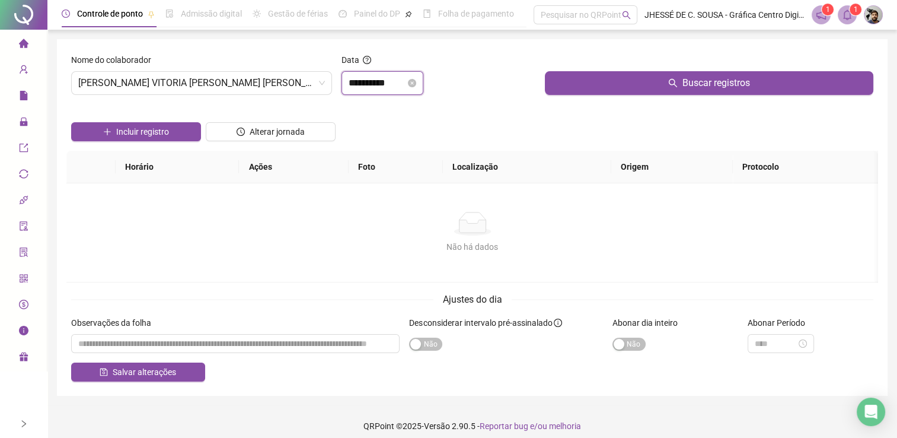
click at [398, 90] on input "**********" at bounding box center [377, 83] width 57 height 14
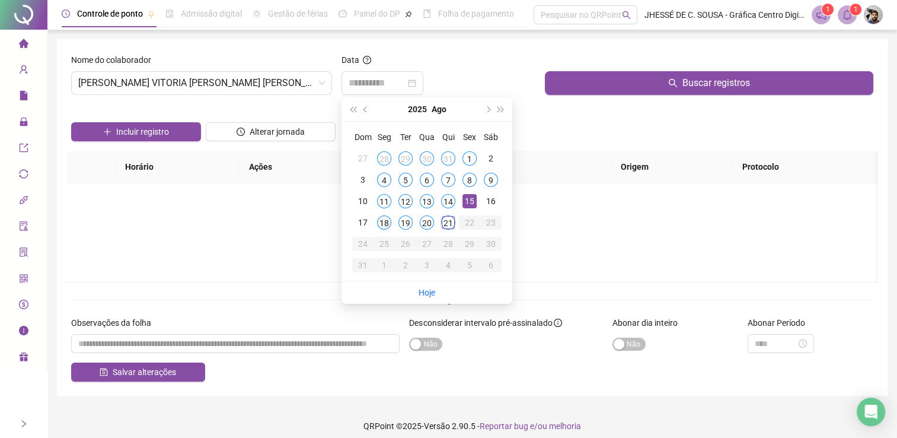
click at [387, 220] on div "18" at bounding box center [384, 222] width 14 height 14
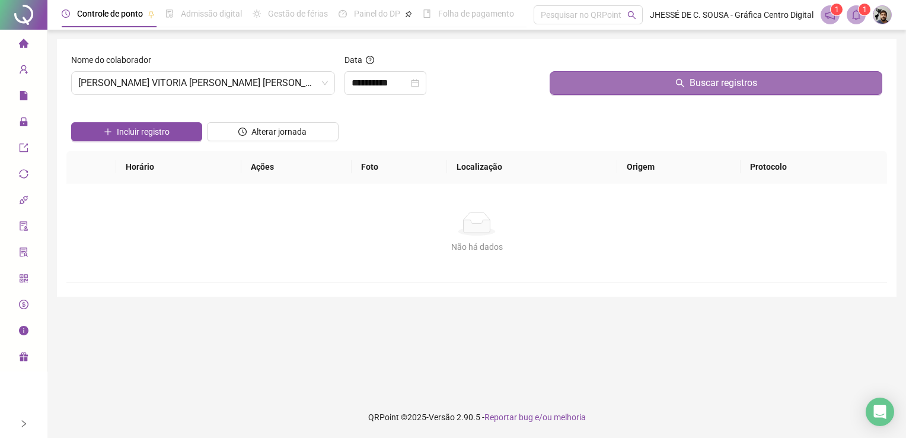
click at [564, 91] on button "Buscar registros" at bounding box center [716, 83] width 333 height 24
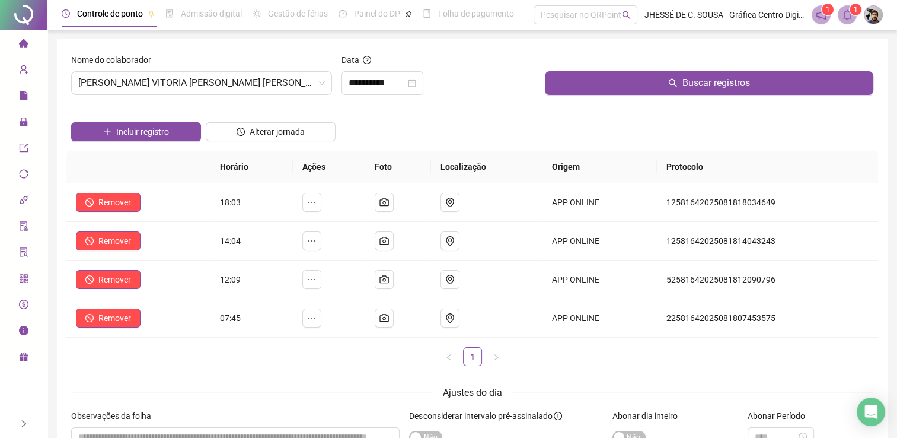
click at [361, 67] on div "Data" at bounding box center [438, 62] width 193 height 18
click at [388, 94] on div "**********" at bounding box center [438, 78] width 203 height 51
click at [393, 87] on input "**********" at bounding box center [377, 83] width 57 height 14
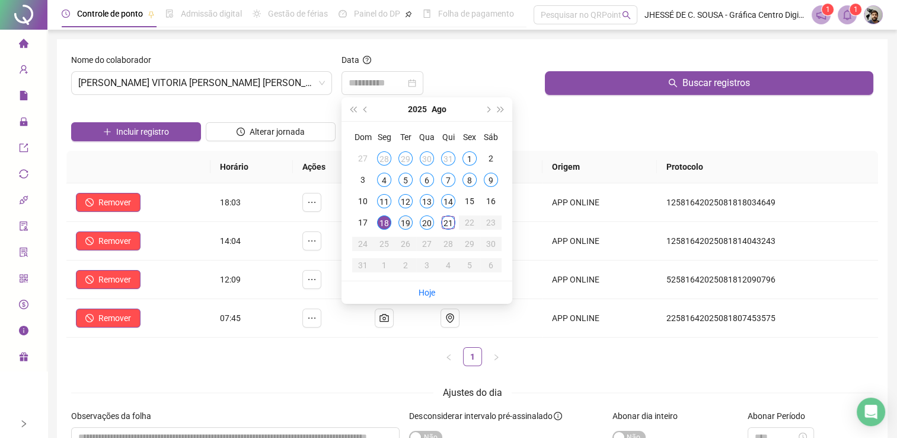
click at [403, 223] on div "19" at bounding box center [405, 222] width 14 height 14
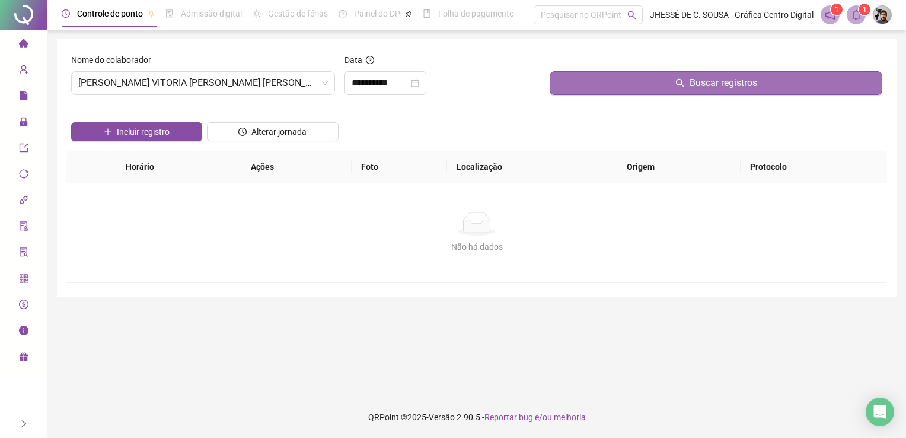
click at [588, 85] on button "Buscar registros" at bounding box center [716, 83] width 333 height 24
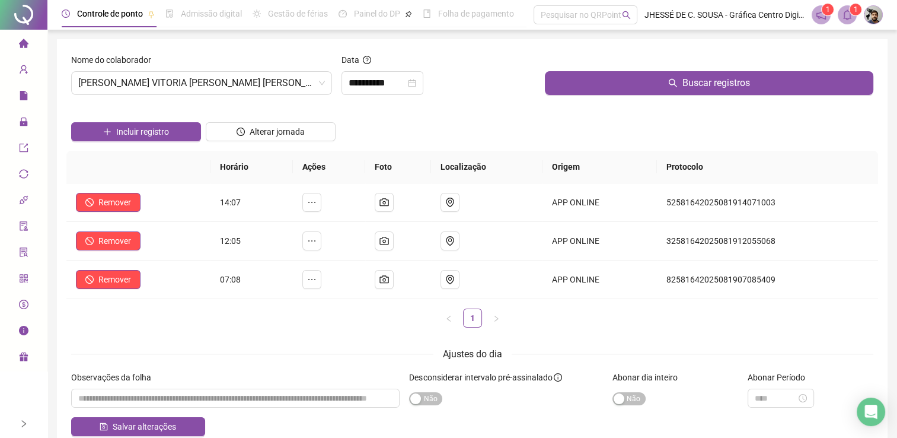
click at [391, 97] on div "**********" at bounding box center [438, 78] width 203 height 51
click at [394, 89] on input "**********" at bounding box center [377, 83] width 57 height 14
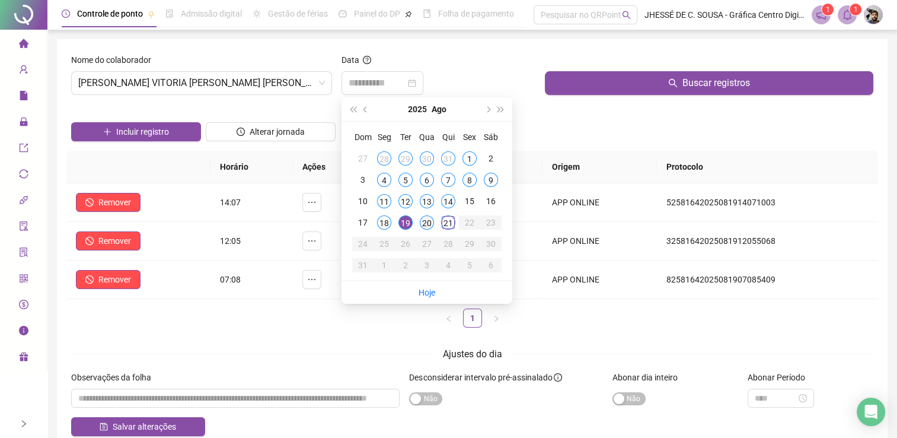
click at [426, 219] on div "20" at bounding box center [427, 222] width 14 height 14
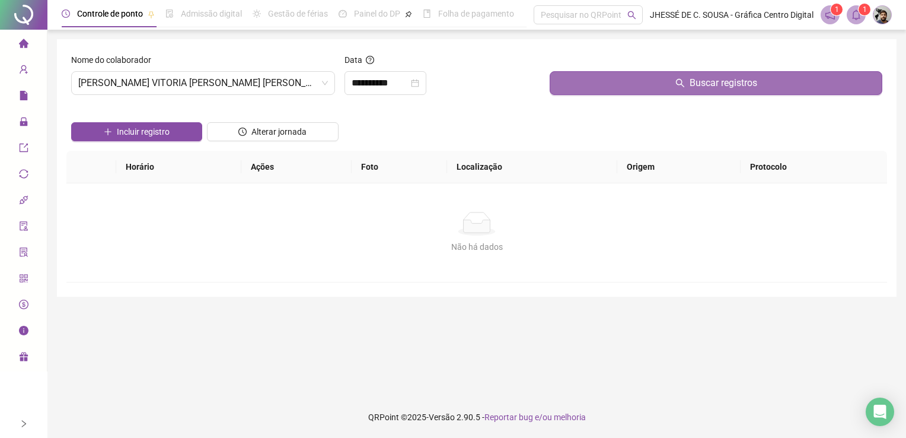
drag, startPoint x: 624, startPoint y: 82, endPoint x: 625, endPoint y: 90, distance: 7.1
click at [624, 98] on div "Buscar registros" at bounding box center [716, 78] width 342 height 51
click at [624, 89] on button "Buscar registros" at bounding box center [716, 83] width 333 height 24
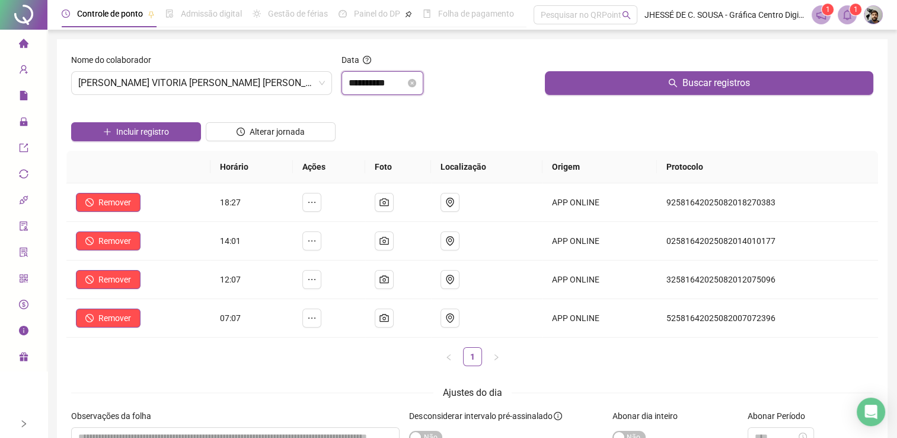
click at [382, 82] on input "**********" at bounding box center [377, 83] width 57 height 14
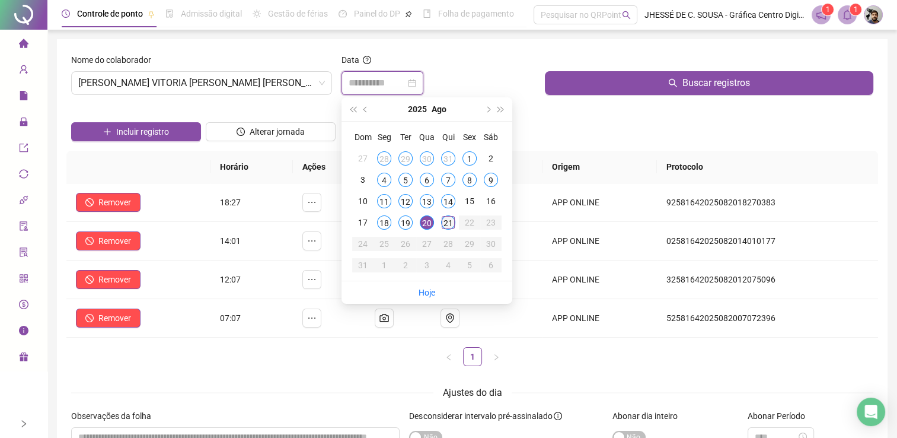
type input "**********"
click at [445, 219] on div "21" at bounding box center [448, 222] width 14 height 14
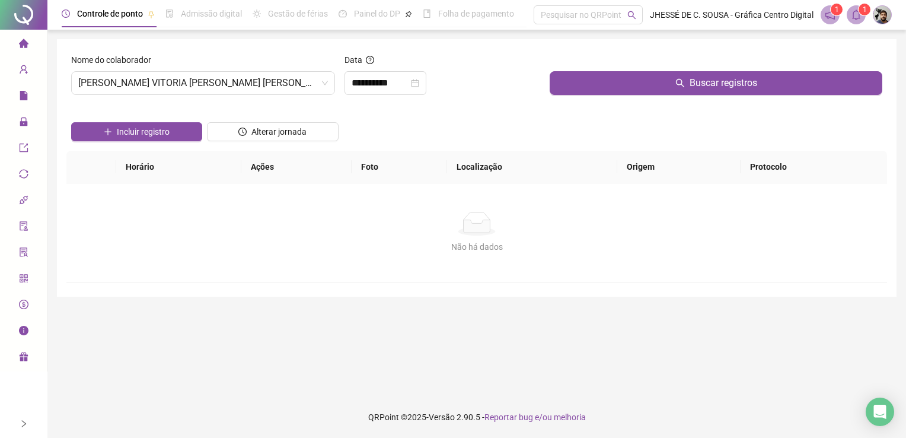
click at [545, 103] on div "Buscar registros" at bounding box center [716, 78] width 342 height 51
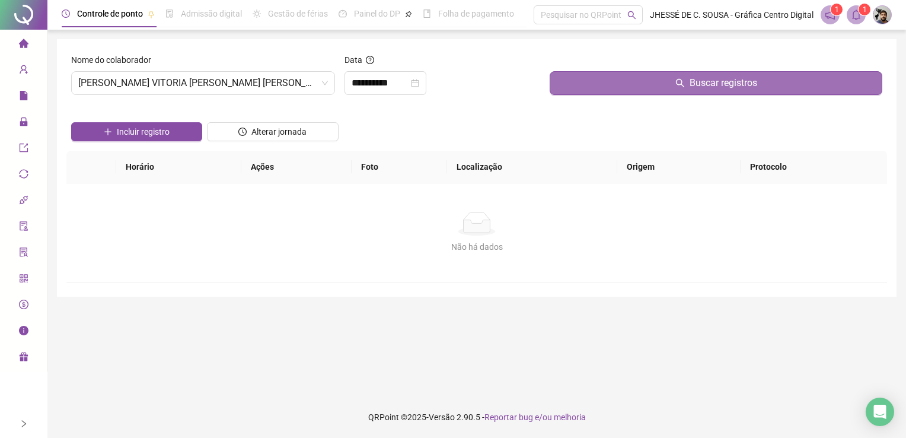
click at [575, 91] on button "Buscar registros" at bounding box center [716, 83] width 333 height 24
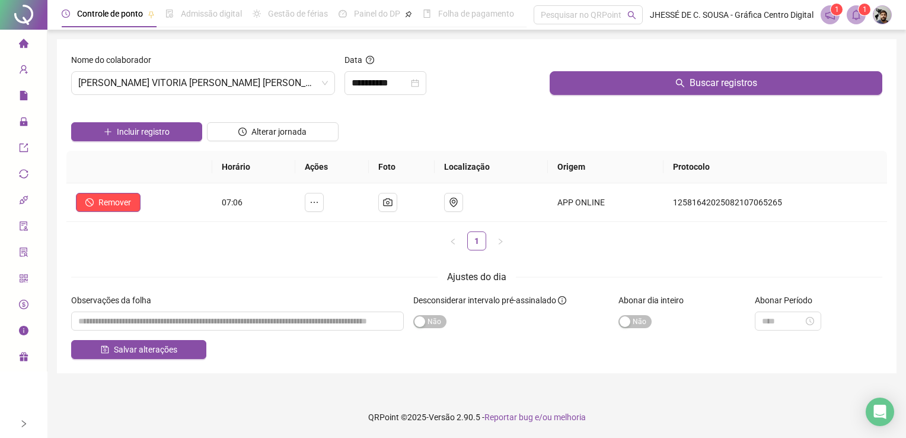
click at [320, 400] on footer "QRPoint © 2025 - Versão 2.90.5 - Reportar bug e/ou melhoria" at bounding box center [476, 417] width 859 height 42
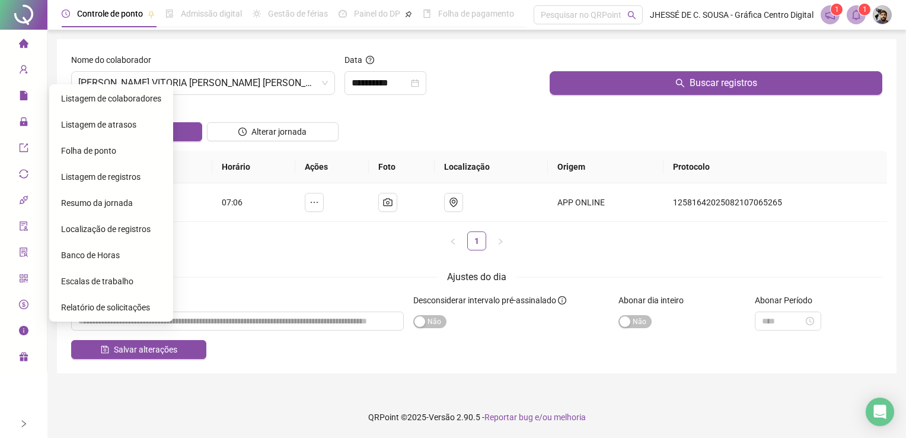
click at [109, 156] on div "Folha de ponto" at bounding box center [111, 151] width 100 height 24
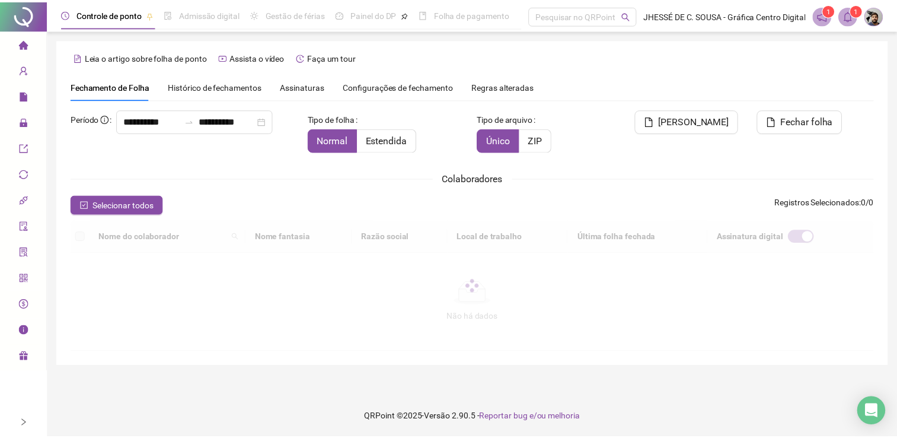
scroll to position [17, 0]
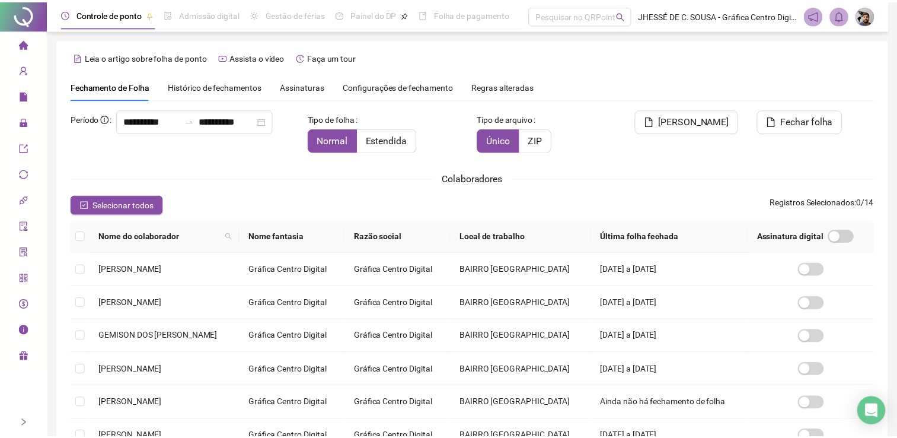
scroll to position [17, 0]
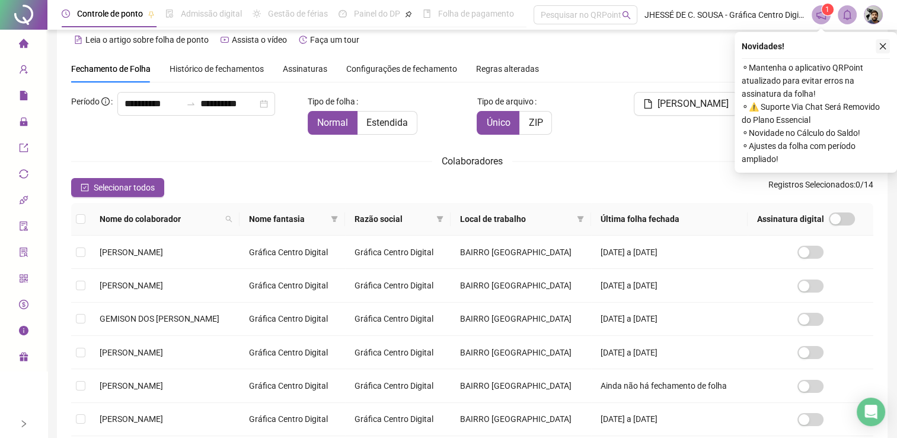
click at [882, 49] on icon "close" at bounding box center [883, 46] width 8 height 8
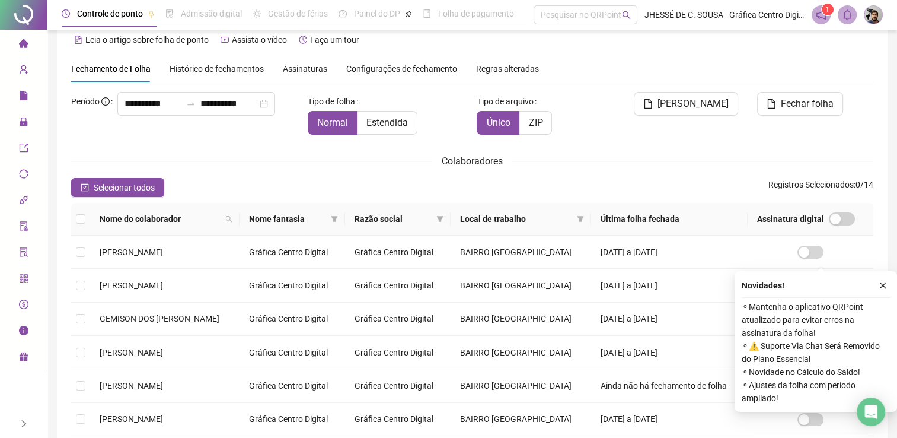
scroll to position [256, 0]
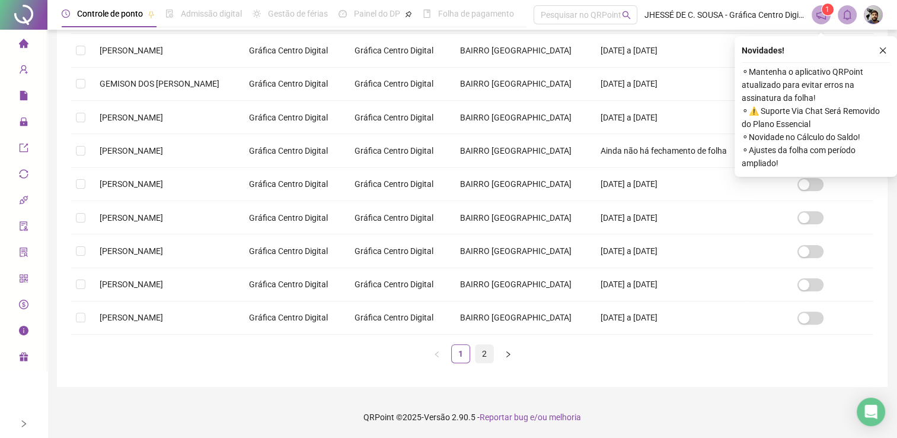
click at [486, 356] on link "2" at bounding box center [485, 354] width 18 height 18
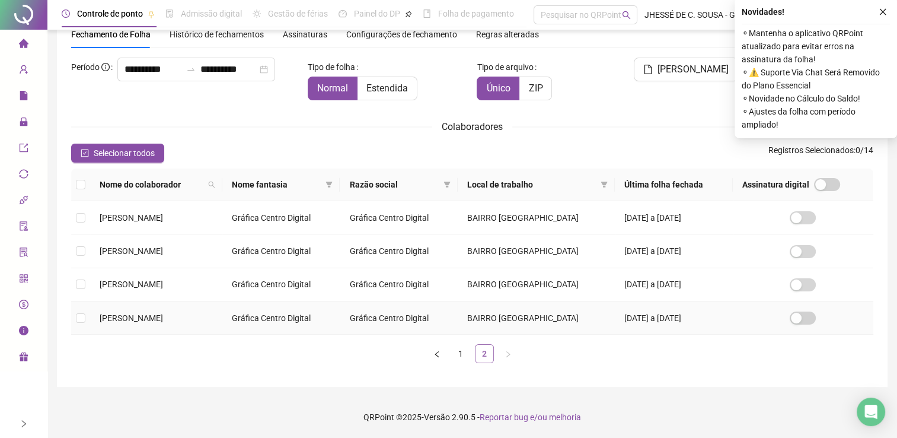
scroll to position [17, 0]
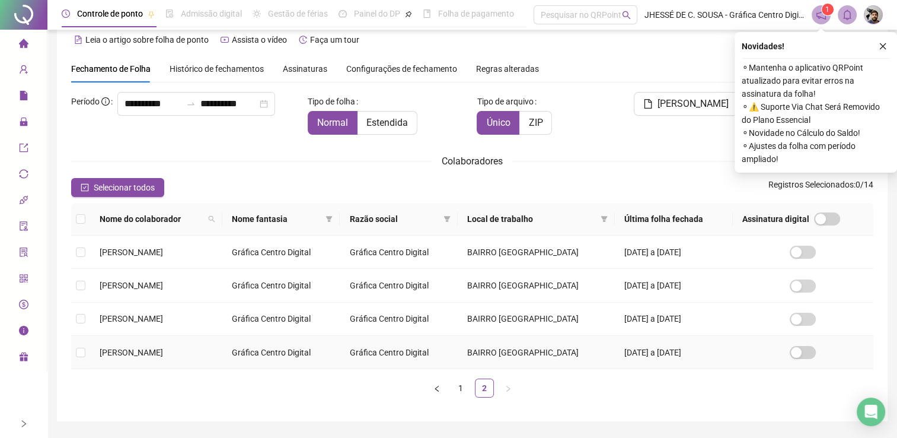
click at [222, 356] on td "[PERSON_NAME] VITORIA [PERSON_NAME] [PERSON_NAME]" at bounding box center [156, 352] width 132 height 33
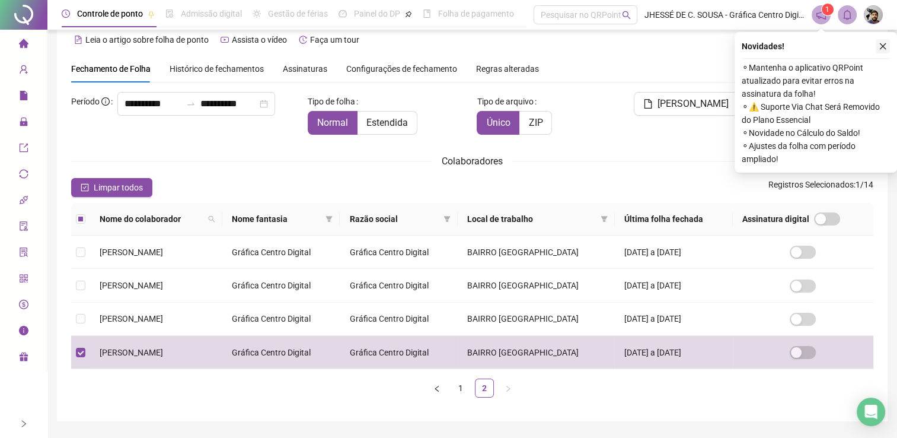
click at [882, 49] on icon "close" at bounding box center [883, 46] width 8 height 8
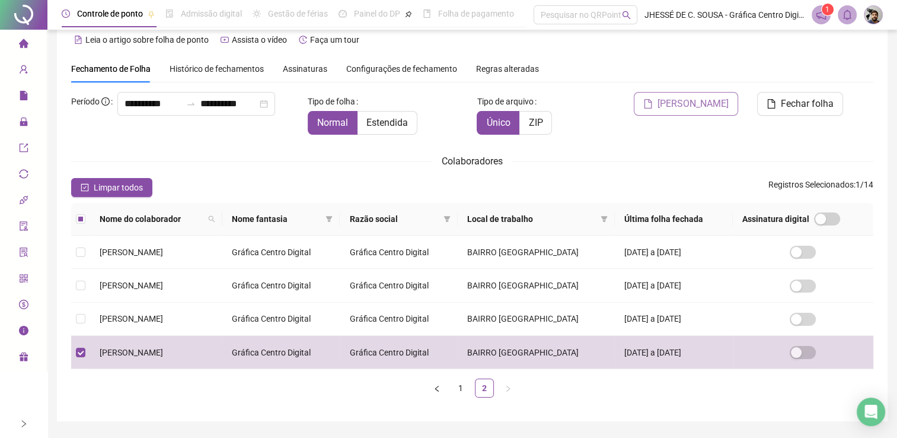
click at [681, 109] on span "[PERSON_NAME]" at bounding box center [693, 104] width 71 height 14
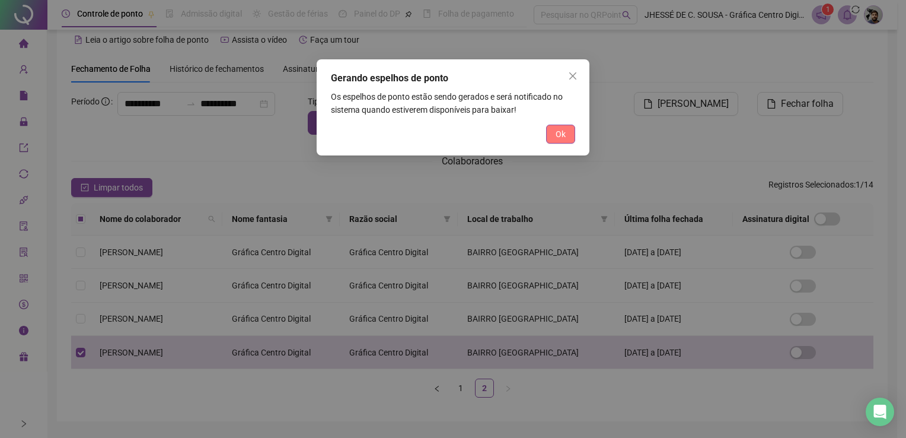
click at [572, 134] on button "Ok" at bounding box center [560, 134] width 29 height 19
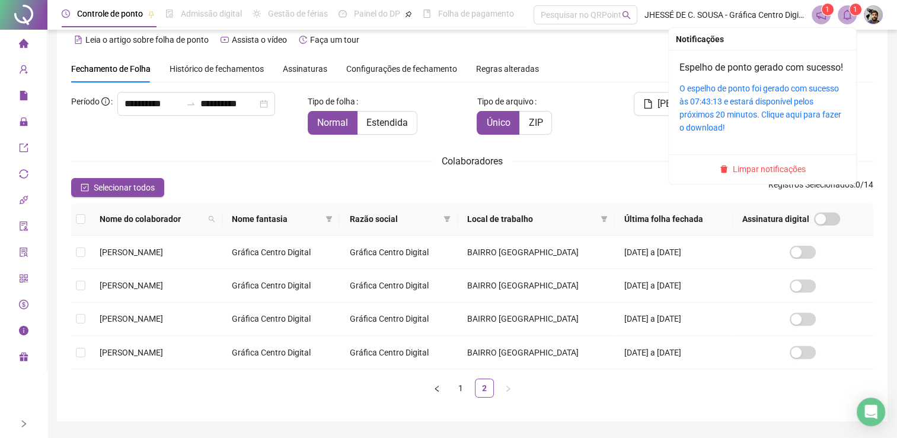
click at [852, 15] on icon "bell" at bounding box center [847, 14] width 11 height 11
click at [770, 98] on link "O espelho de ponto foi gerado com sucesso às 07:43:13 e estará disponível pelos…" at bounding box center [761, 108] width 162 height 49
click at [726, 103] on link "O espelho de ponto foi gerado com sucesso às 07:43:13 e estará disponível pelos…" at bounding box center [761, 108] width 162 height 49
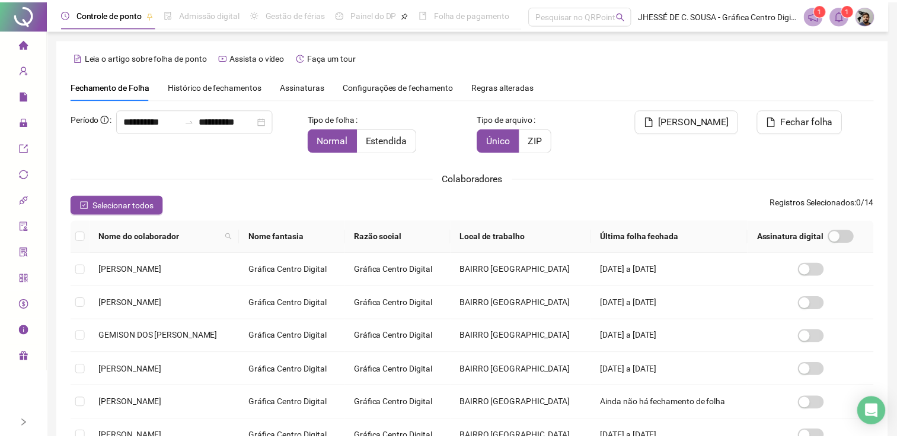
scroll to position [17, 0]
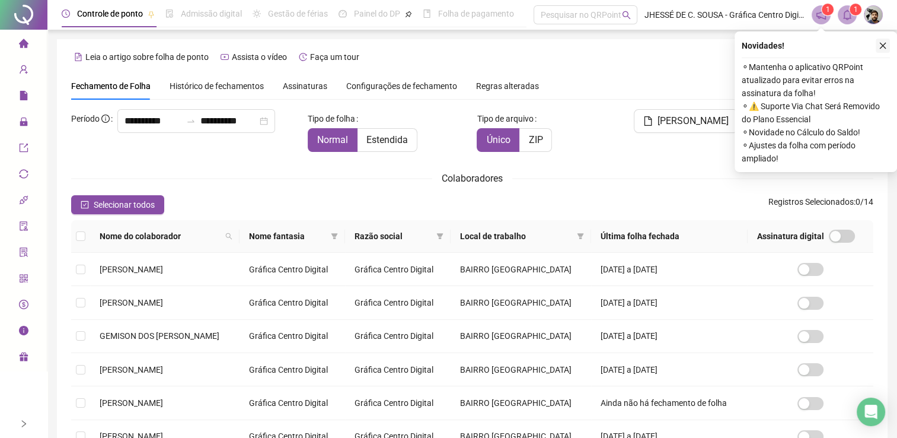
click at [885, 46] on icon "close" at bounding box center [883, 46] width 8 height 8
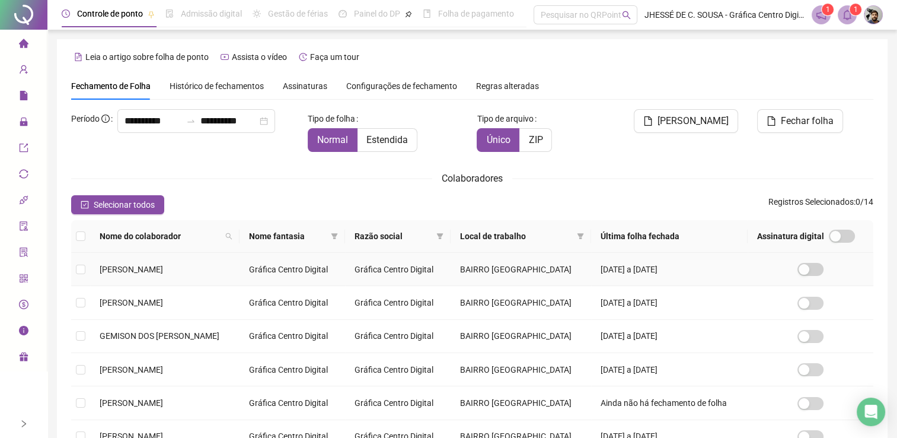
scroll to position [256, 0]
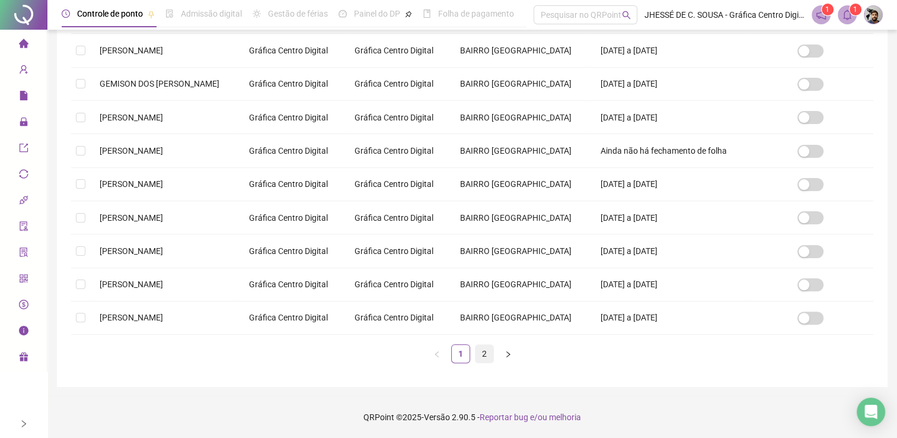
click at [490, 348] on link "2" at bounding box center [485, 354] width 18 height 18
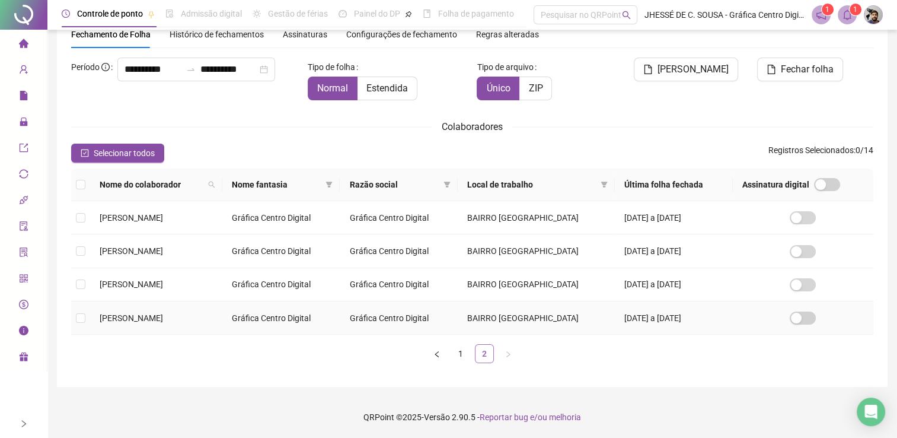
scroll to position [17, 0]
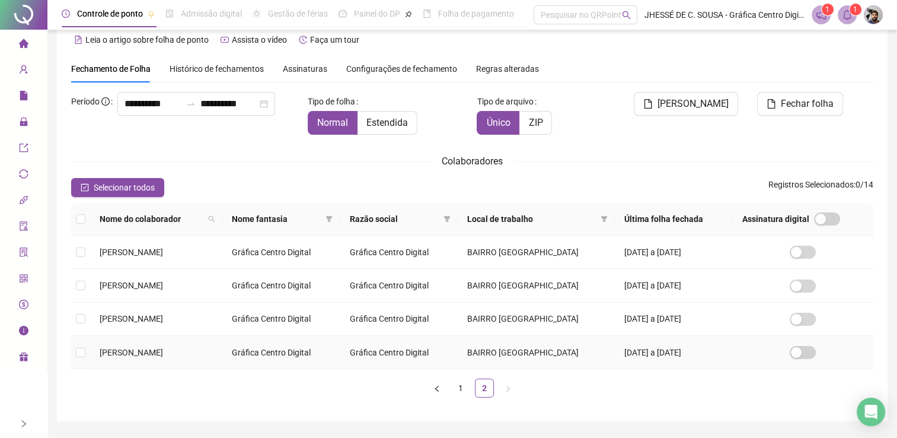
click at [178, 368] on td "[PERSON_NAME]" at bounding box center [156, 352] width 132 height 33
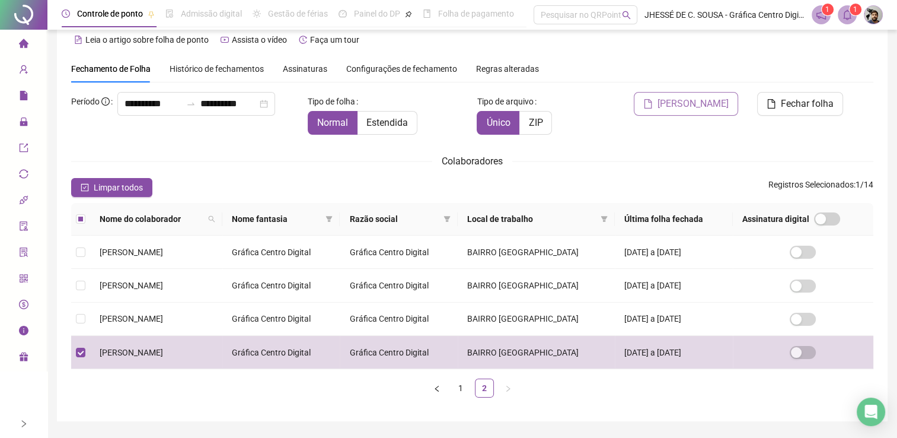
click at [716, 100] on span "[PERSON_NAME]" at bounding box center [693, 104] width 71 height 14
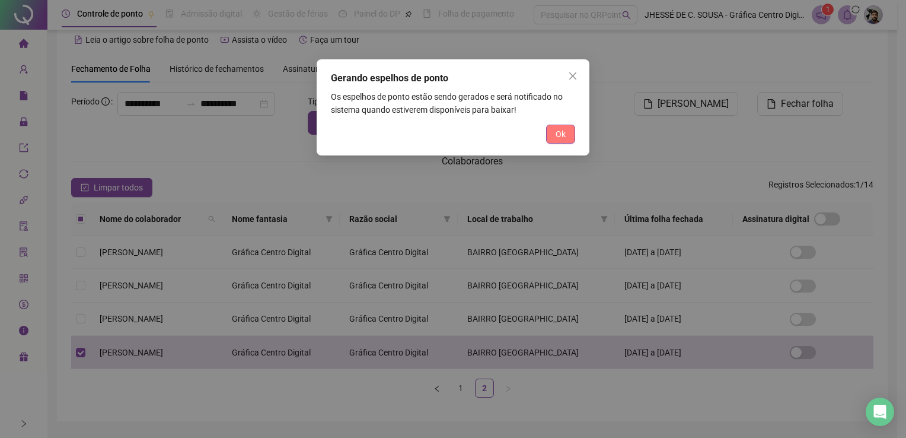
click at [559, 136] on span "Ok" at bounding box center [561, 133] width 10 height 13
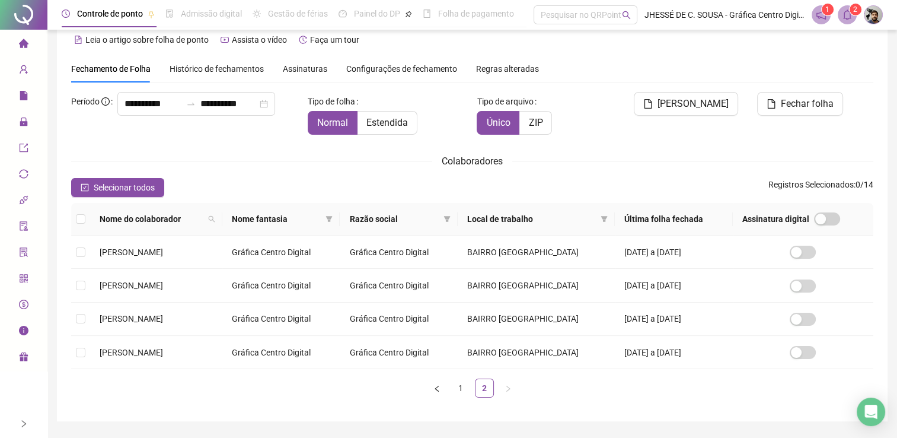
click at [847, 19] on icon "bell" at bounding box center [847, 14] width 8 height 11
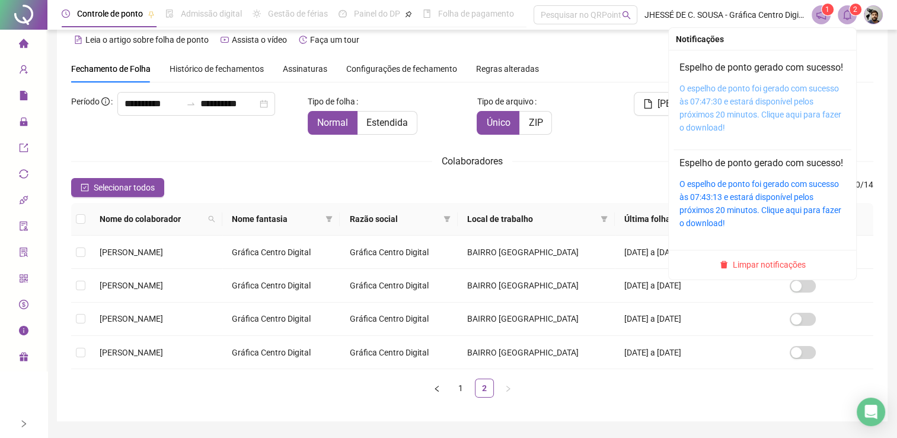
click at [778, 104] on link "O espelho de ponto foi gerado com sucesso às 07:47:30 e estará disponível pelos…" at bounding box center [761, 108] width 162 height 49
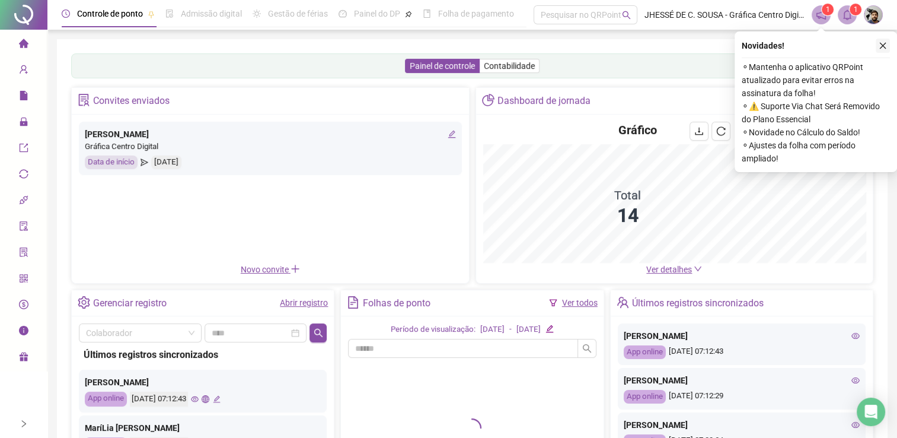
click at [887, 43] on button "button" at bounding box center [883, 46] width 14 height 14
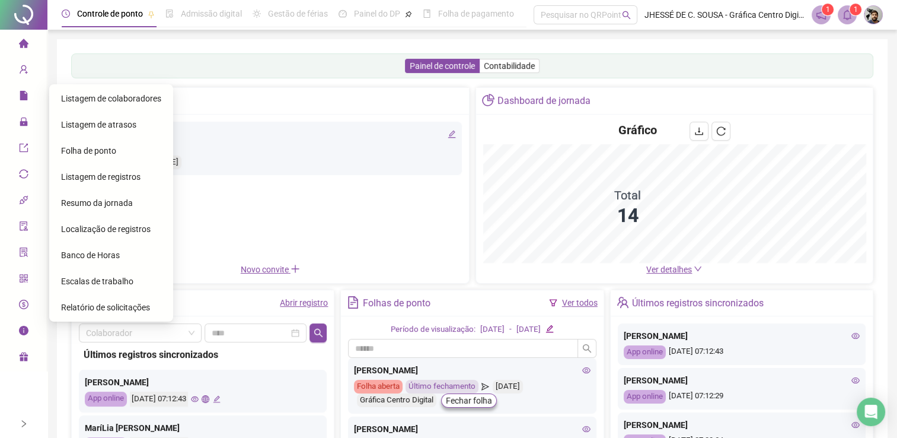
click at [81, 145] on div "Folha de ponto" at bounding box center [111, 151] width 100 height 24
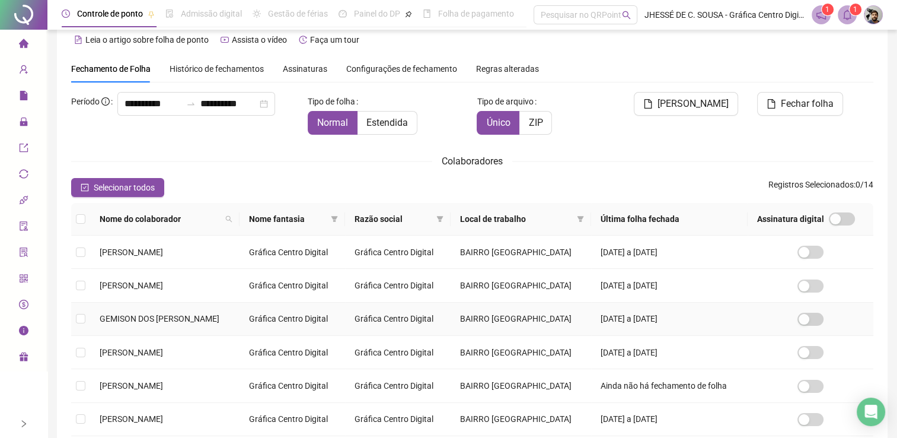
scroll to position [256, 0]
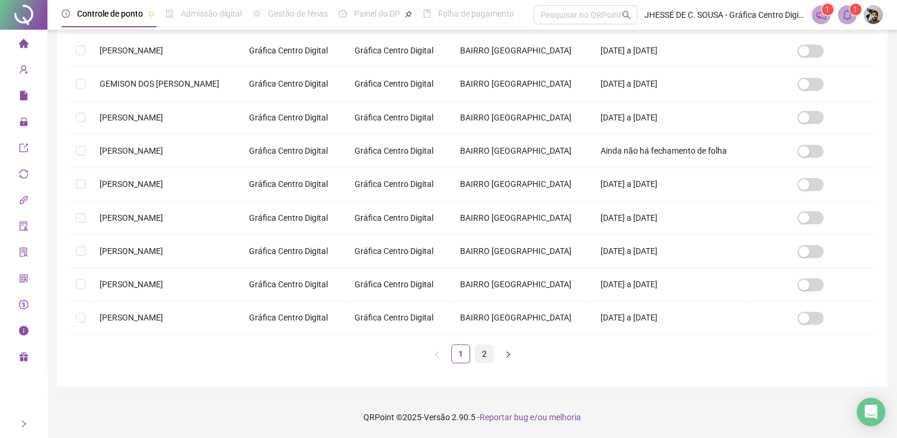
click at [491, 353] on link "2" at bounding box center [485, 354] width 18 height 18
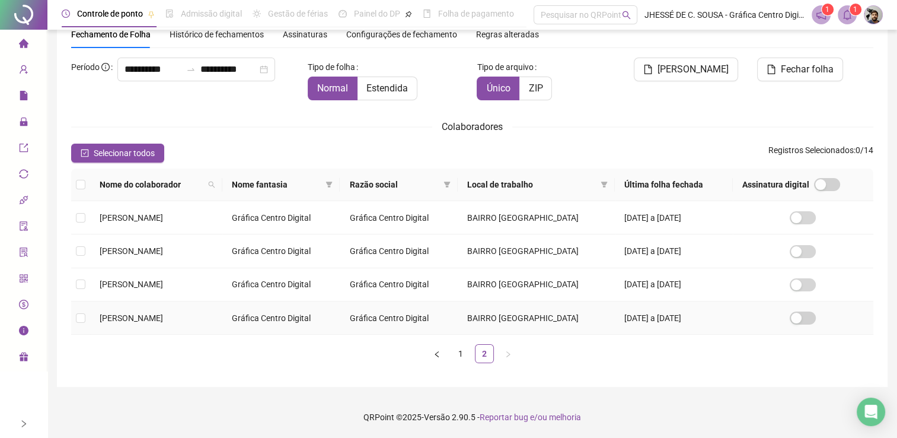
click at [222, 311] on td "[PERSON_NAME]" at bounding box center [156, 317] width 132 height 33
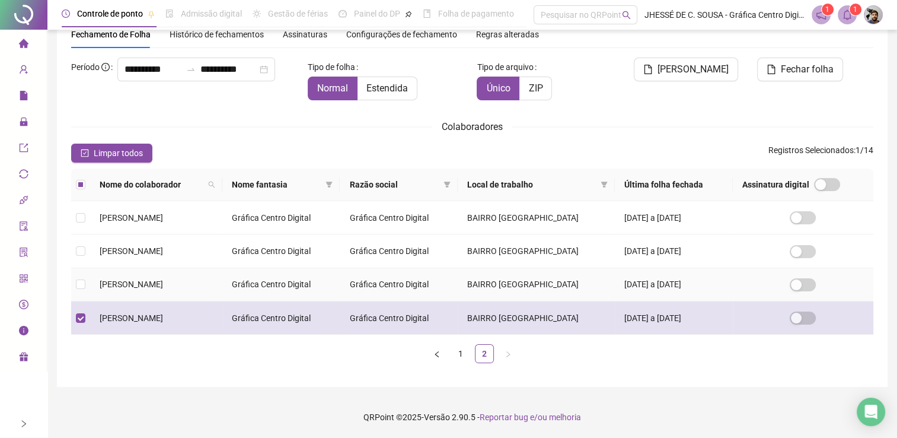
scroll to position [17, 0]
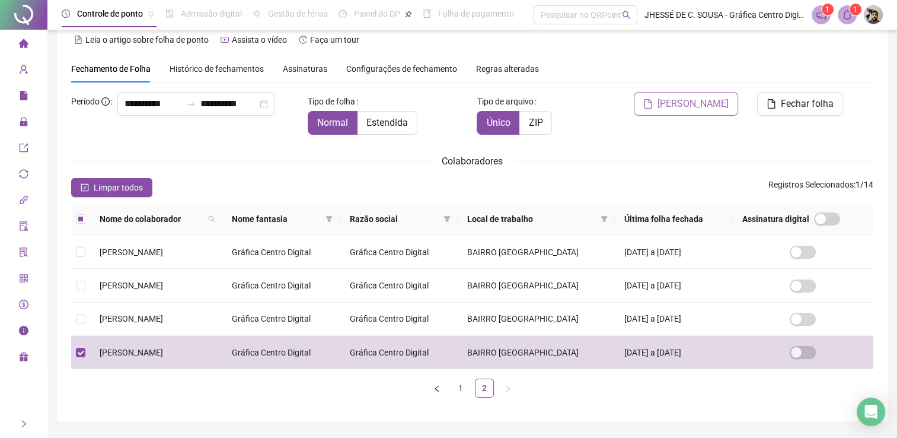
click at [718, 103] on span "[PERSON_NAME]" at bounding box center [693, 104] width 71 height 14
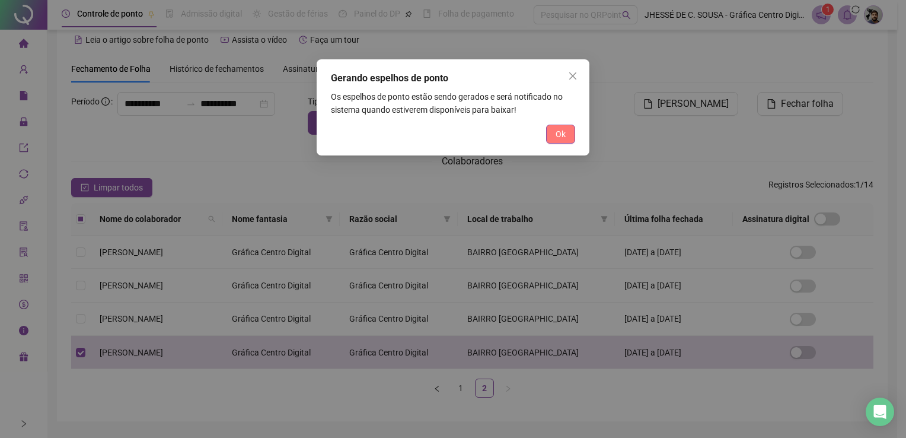
click at [574, 139] on button "Ok" at bounding box center [560, 134] width 29 height 19
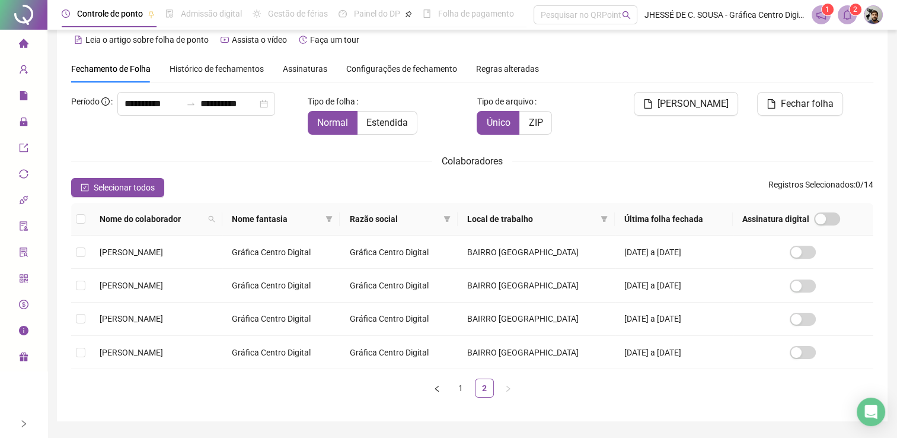
click at [857, 12] on span "2" at bounding box center [855, 9] width 4 height 8
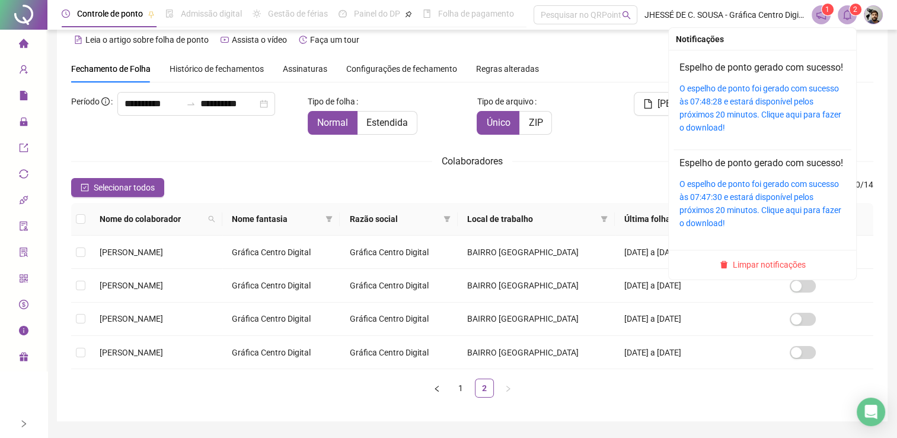
click at [767, 108] on div "O espelho de ponto foi gerado com sucesso às 07:48:28 e estará disponível pelos…" at bounding box center [763, 108] width 166 height 52
click at [754, 114] on link "O espelho de ponto foi gerado com sucesso às 07:48:28 e estará disponível pelos…" at bounding box center [761, 108] width 162 height 49
